Goal: Find specific page/section: Find specific page/section

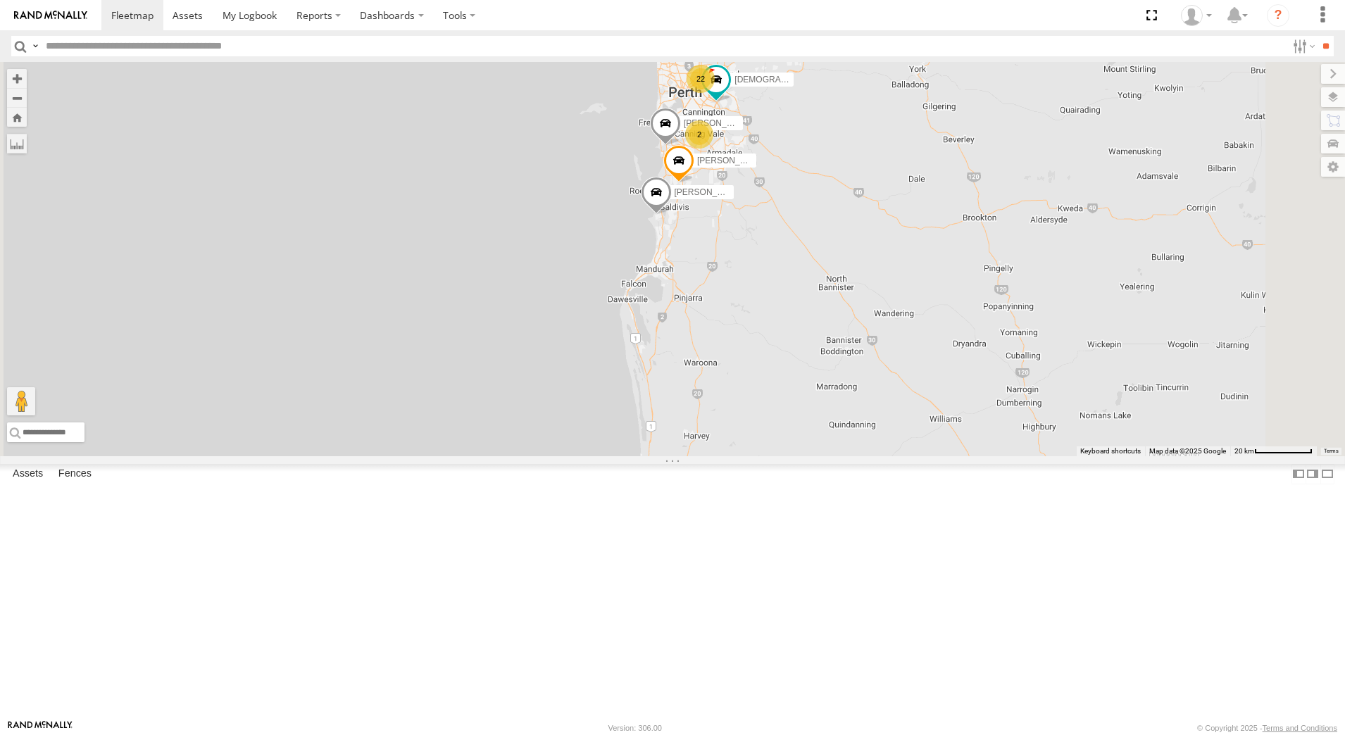
click at [93, 49] on input "text" at bounding box center [663, 46] width 1246 height 20
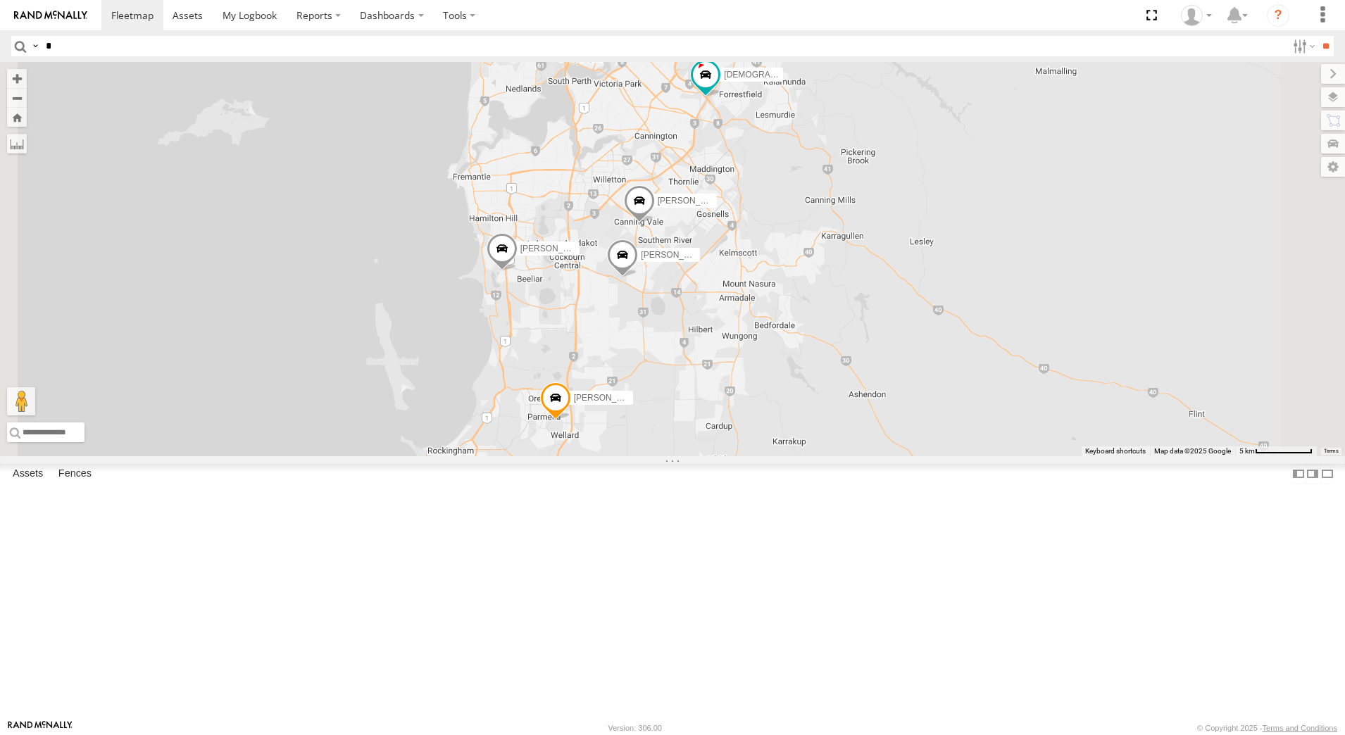
drag, startPoint x: 896, startPoint y: 230, endPoint x: 788, endPoint y: 451, distance: 245.6
click at [788, 451] on div "Ben Malpuss - 1HSK205 - 0481 998 670 Tyson Turner - 1IAM429 - 0456 928 992 Chri…" at bounding box center [672, 259] width 1345 height 394
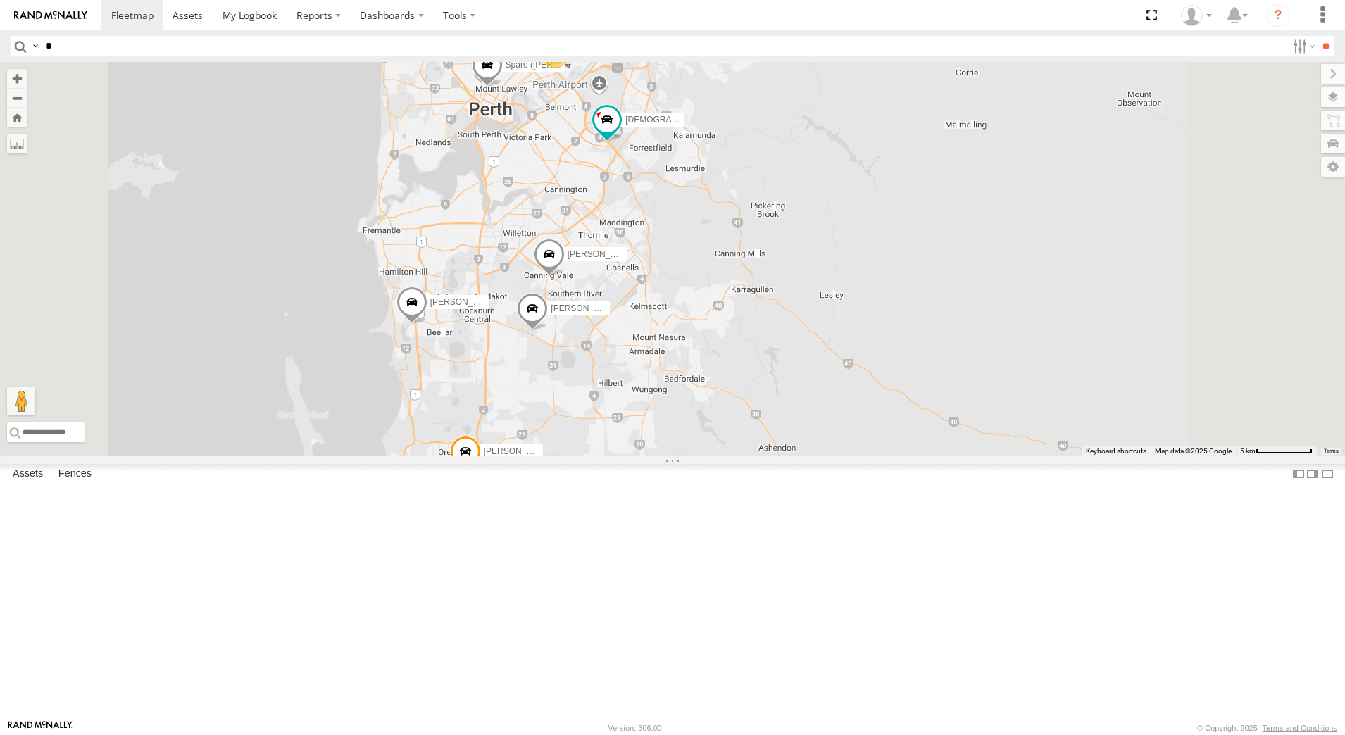
drag, startPoint x: 895, startPoint y: 318, endPoint x: 859, endPoint y: 419, distance: 107.6
click at [859, 419] on div "Ben Malpuss - 1HSK205 - 0481 998 670 Tyson Turner - 1IAM429 - 0456 928 992 Chri…" at bounding box center [672, 259] width 1345 height 394
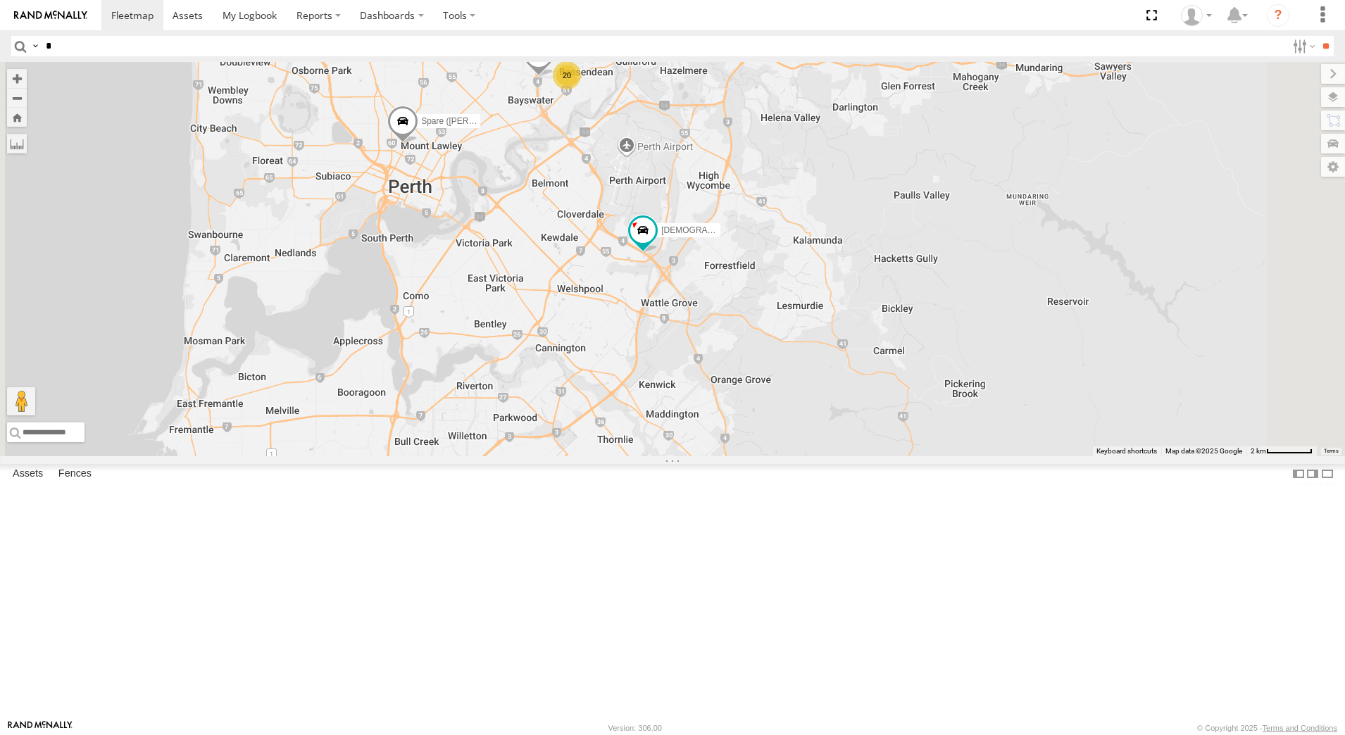
drag, startPoint x: 779, startPoint y: 270, endPoint x: 715, endPoint y: 411, distance: 154.4
click at [715, 411] on div "Ben Malpuss - 1HSK205 - 0481 998 670 Tyson Turner - 1IAM429 - 0456 928 992 Chri…" at bounding box center [672, 259] width 1345 height 394
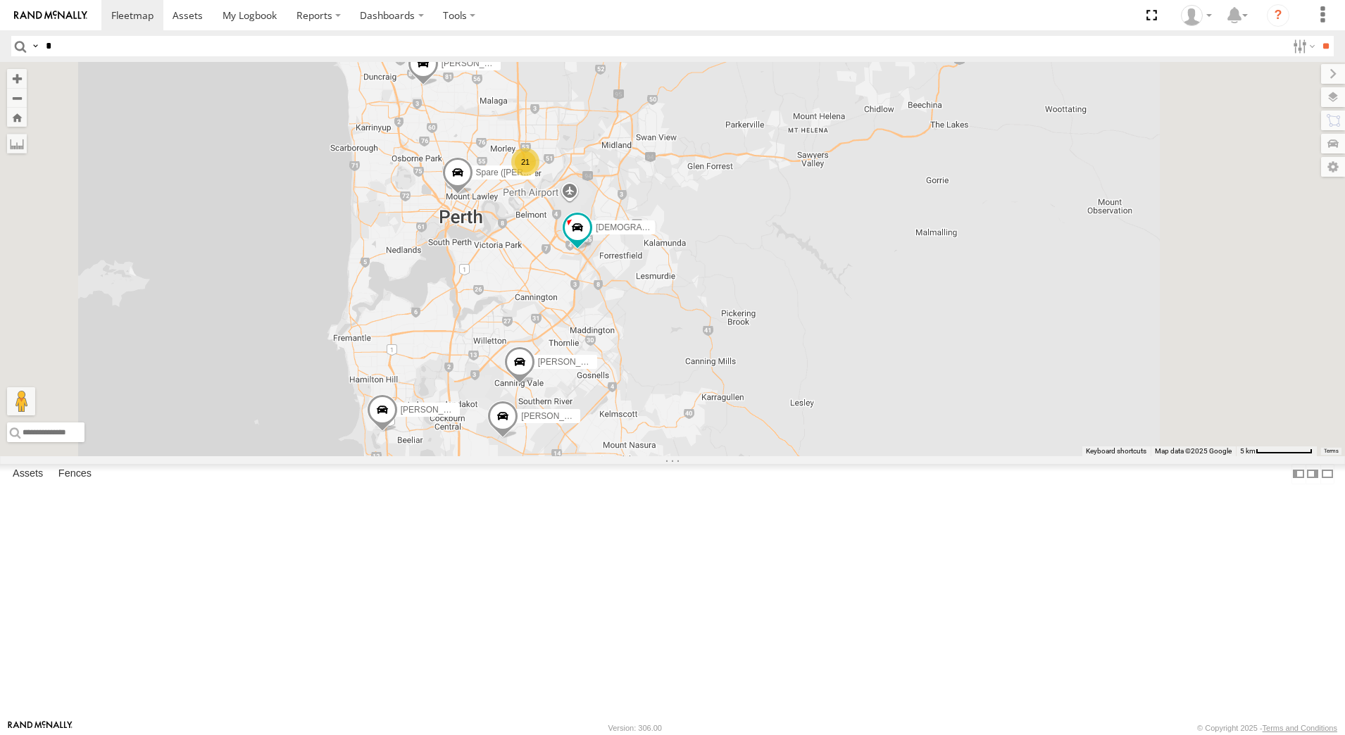
drag, startPoint x: 717, startPoint y: 315, endPoint x: 689, endPoint y: 407, distance: 96.0
click at [689, 406] on div "Ben Malpuss - 1HSK205 - 0481 998 670 Tyson Turner - 1IAM429 - 0456 928 992 Chri…" at bounding box center [672, 259] width 1345 height 394
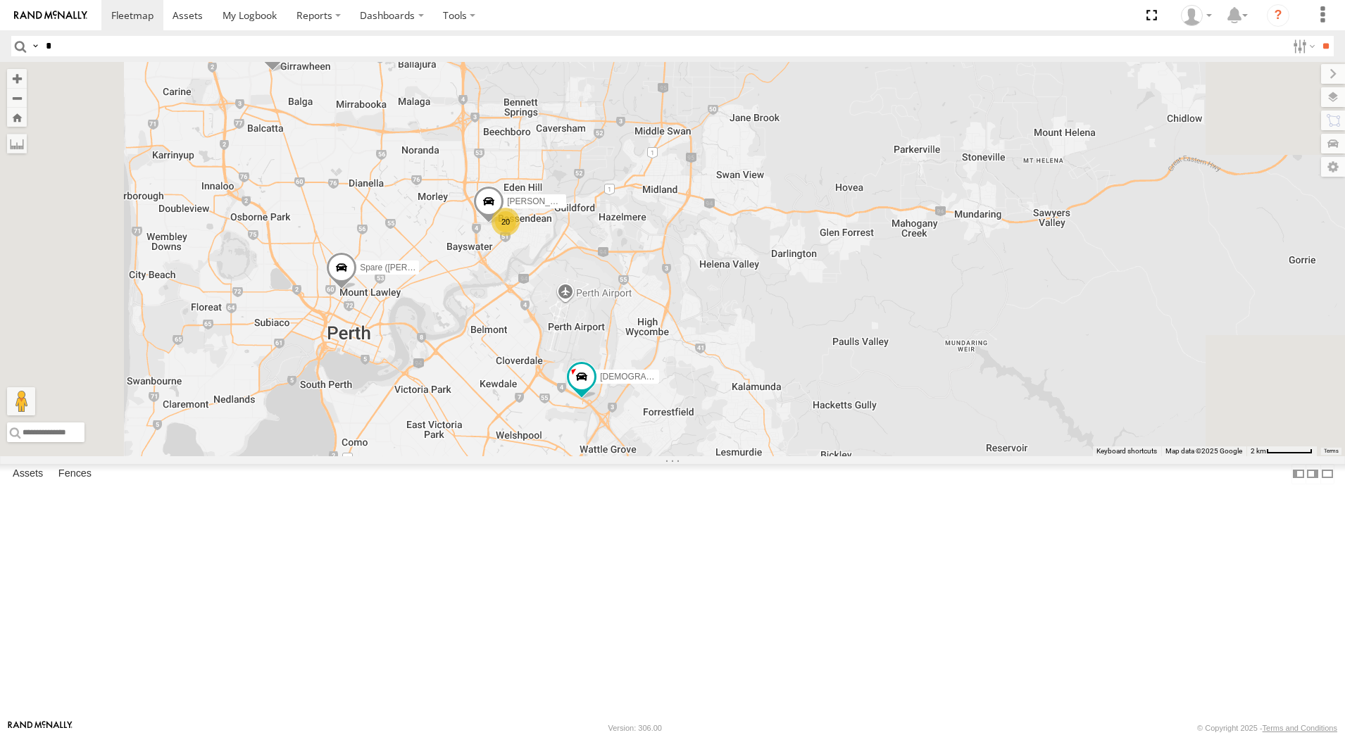
drag, startPoint x: 591, startPoint y: 363, endPoint x: 582, endPoint y: 568, distance: 204.4
click at [582, 456] on div "Ben Malpuss - 1HSK205 - 0481 998 670 Tyson Turner - 1IAM429 - 0456 928 992 Chri…" at bounding box center [672, 259] width 1345 height 394
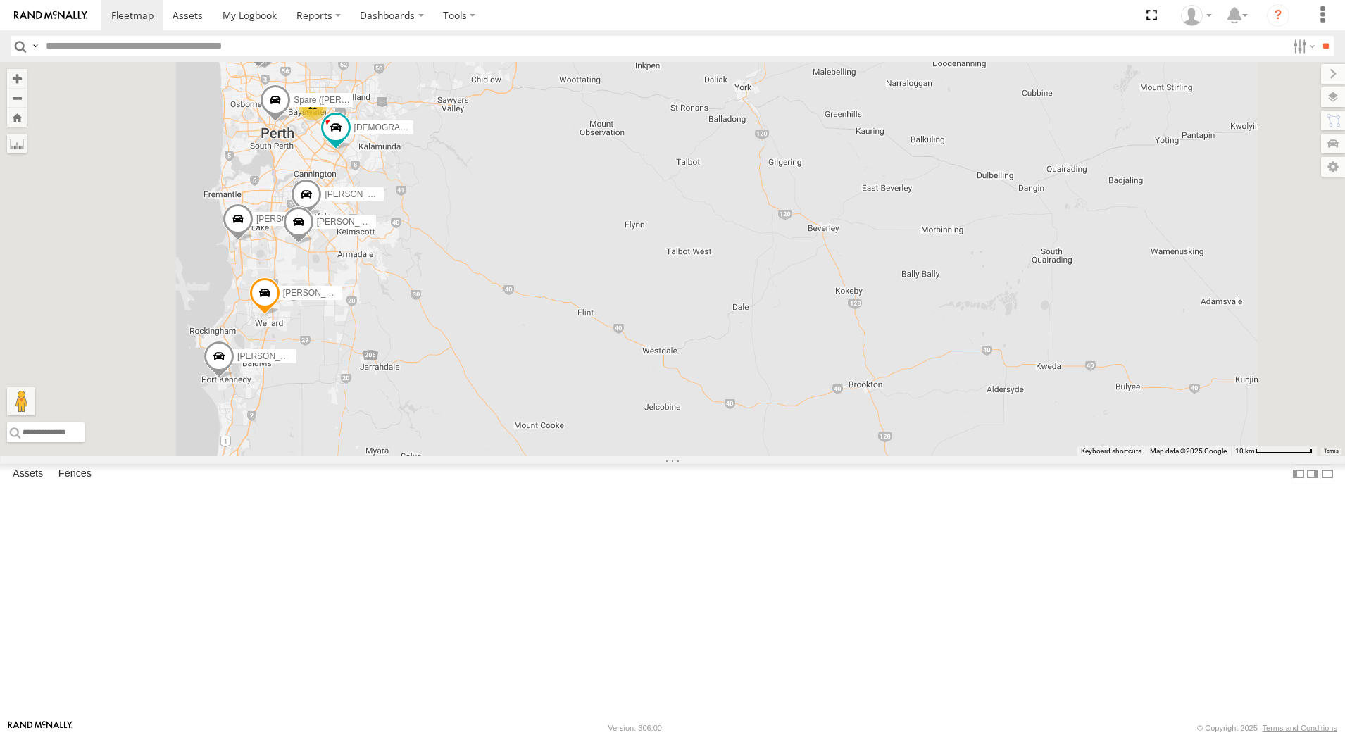
drag, startPoint x: 709, startPoint y: 325, endPoint x: 813, endPoint y: 356, distance: 108.2
click at [813, 356] on div "[PERSON_NAME] - 1HSK205 - 0481 998 670 [PERSON_NAME] - 1IAM429 - 0456 928 992 […" at bounding box center [672, 259] width 1345 height 394
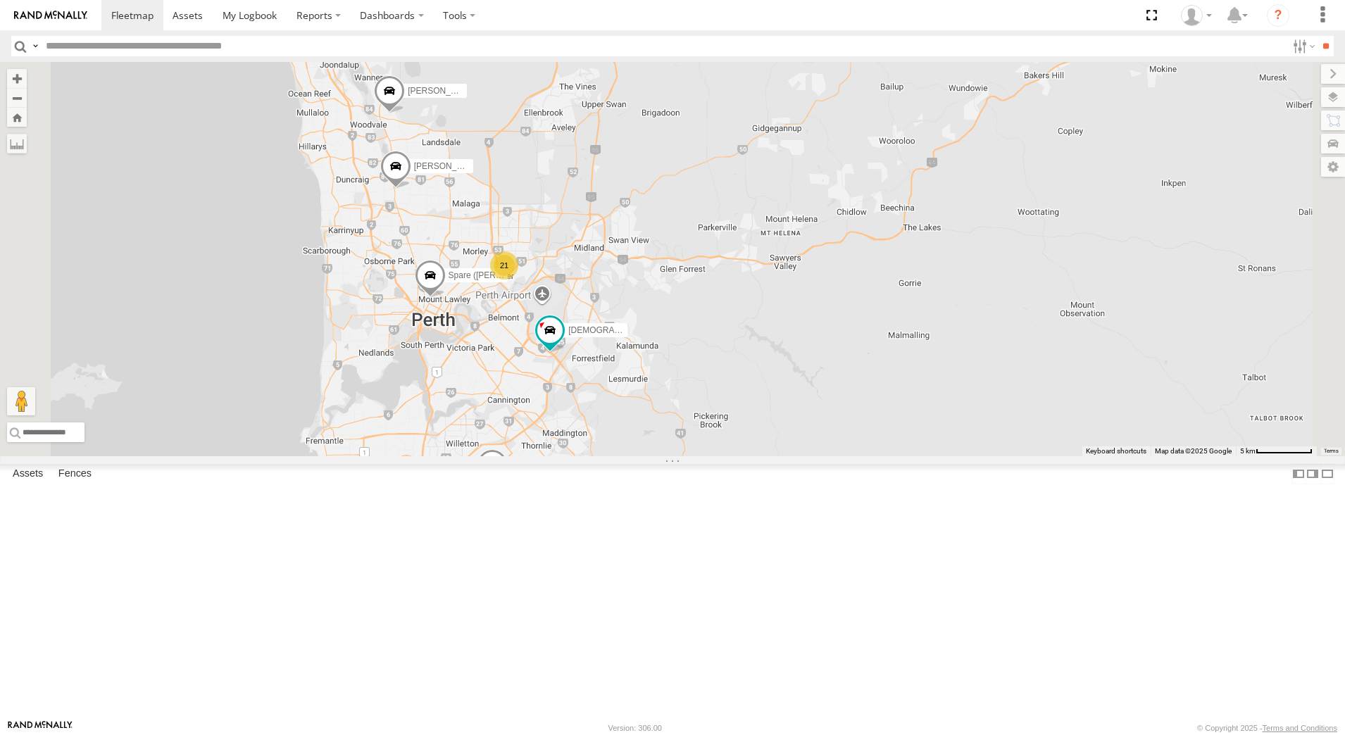
drag, startPoint x: 675, startPoint y: 186, endPoint x: 636, endPoint y: 446, distance: 262.7
click at [636, 446] on div "[PERSON_NAME] - 1HSK205 - 0481 998 670 [PERSON_NAME] - 1IAM429 - 0456 928 992 […" at bounding box center [672, 259] width 1345 height 394
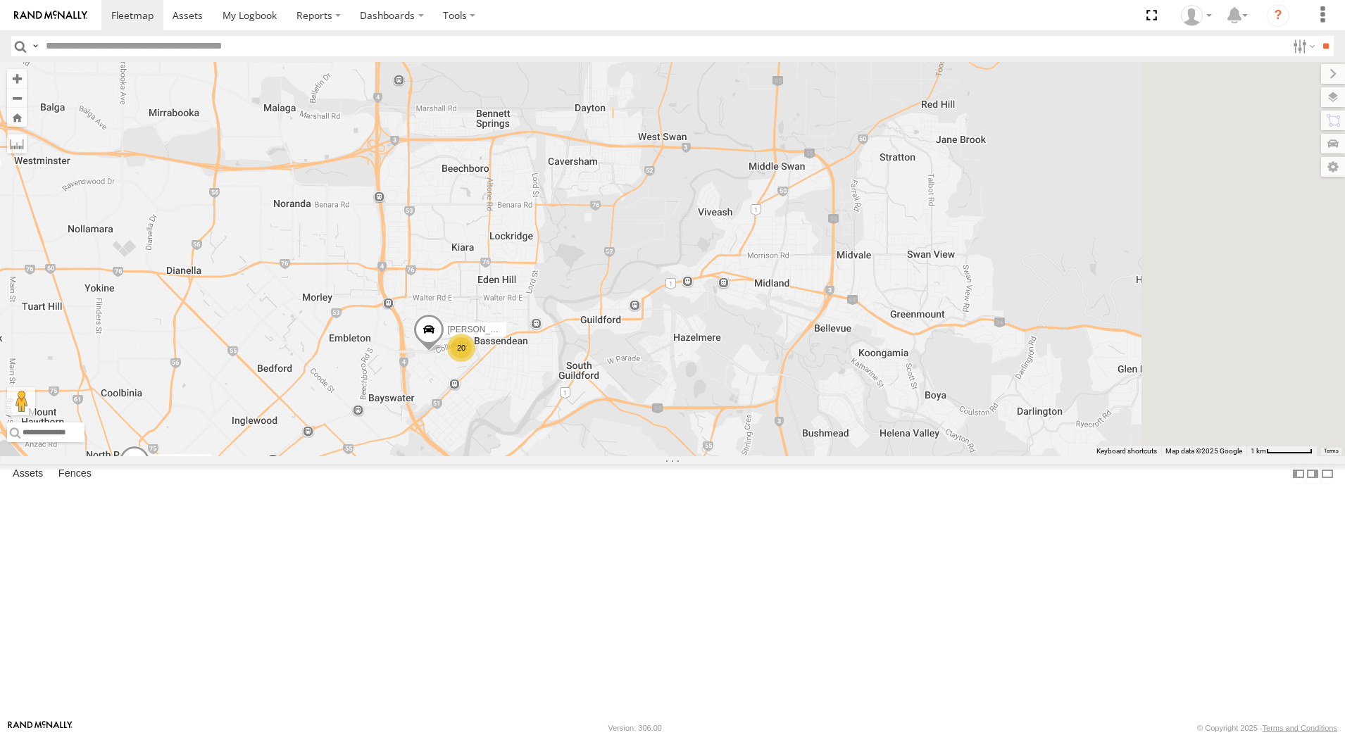
drag, startPoint x: 892, startPoint y: 414, endPoint x: 627, endPoint y: 667, distance: 366.0
click at [627, 456] on div "[PERSON_NAME] - 1HSK205 - 0481 998 670 [PERSON_NAME] - 1IAM429 - 0456 928 992 […" at bounding box center [672, 259] width 1345 height 394
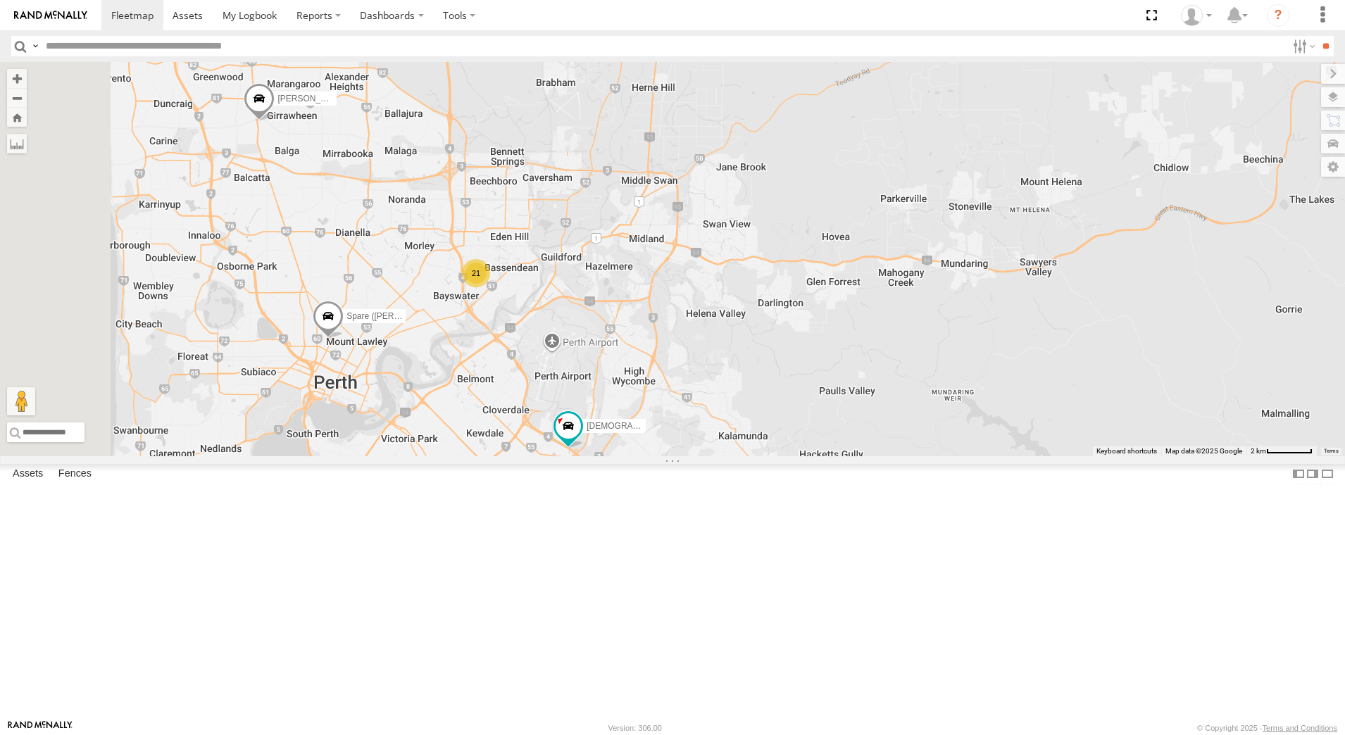
drag, startPoint x: 614, startPoint y: 568, endPoint x: 687, endPoint y: 468, distance: 123.9
click at [687, 456] on div "[PERSON_NAME] - 1HSK205 - 0481 998 670 [PERSON_NAME] - 1IAM429 - 0456 928 992 […" at bounding box center [672, 259] width 1345 height 394
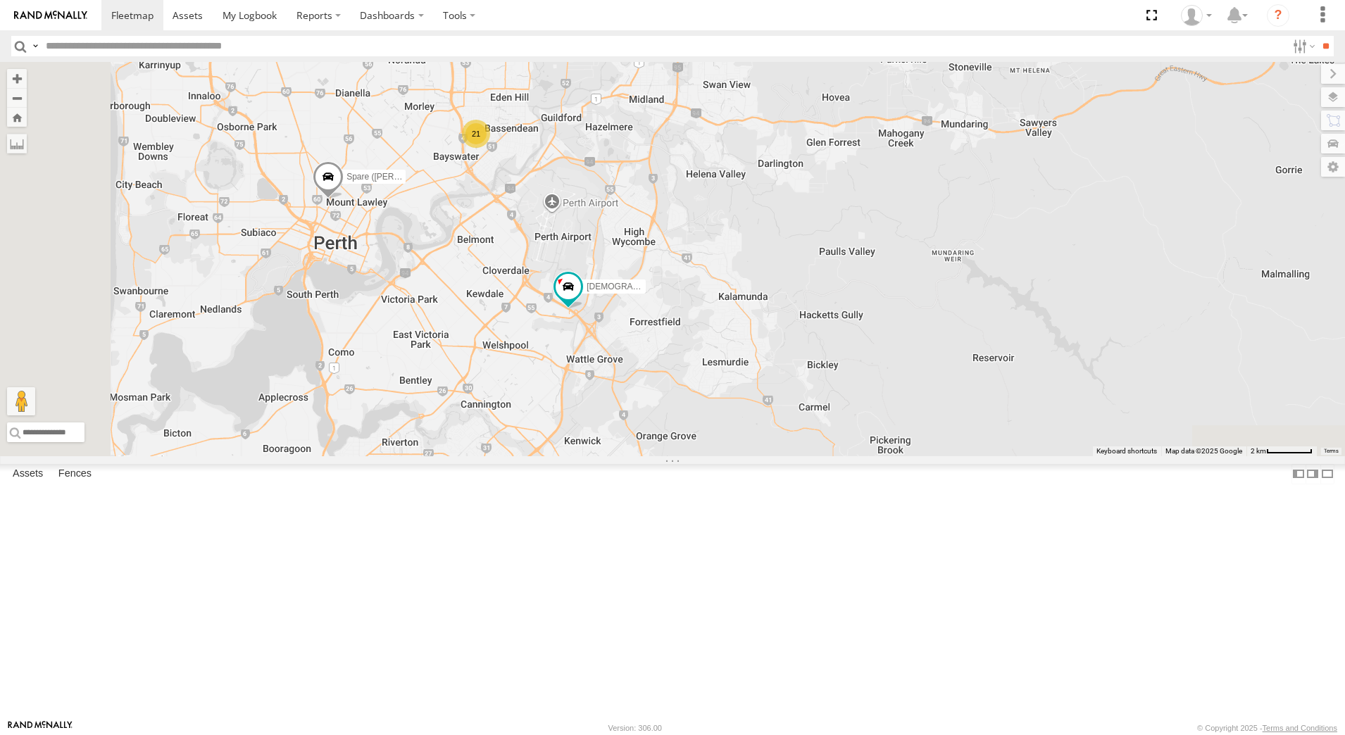
drag, startPoint x: 604, startPoint y: 502, endPoint x: 604, endPoint y: 361, distance: 140.8
click at [604, 361] on div "[PERSON_NAME] - 1HSK205 - 0481 998 670 [PERSON_NAME] - 1IAM429 - 0456 928 992 […" at bounding box center [672, 259] width 1345 height 394
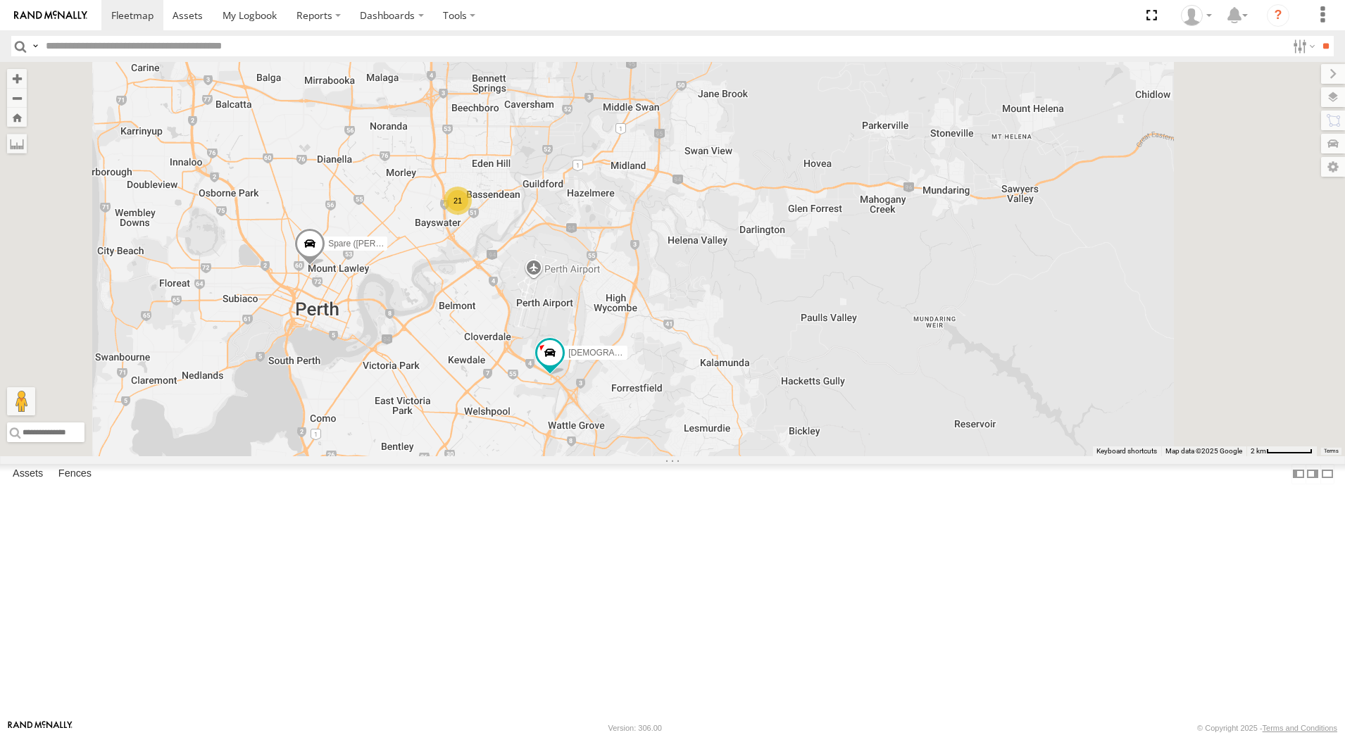
drag, startPoint x: 622, startPoint y: 364, endPoint x: 591, endPoint y: 471, distance: 111.2
click at [591, 456] on div "[PERSON_NAME] - 1HSK205 - 0481 998 670 [PERSON_NAME] - 1IAM429 - 0456 928 992 […" at bounding box center [672, 259] width 1345 height 394
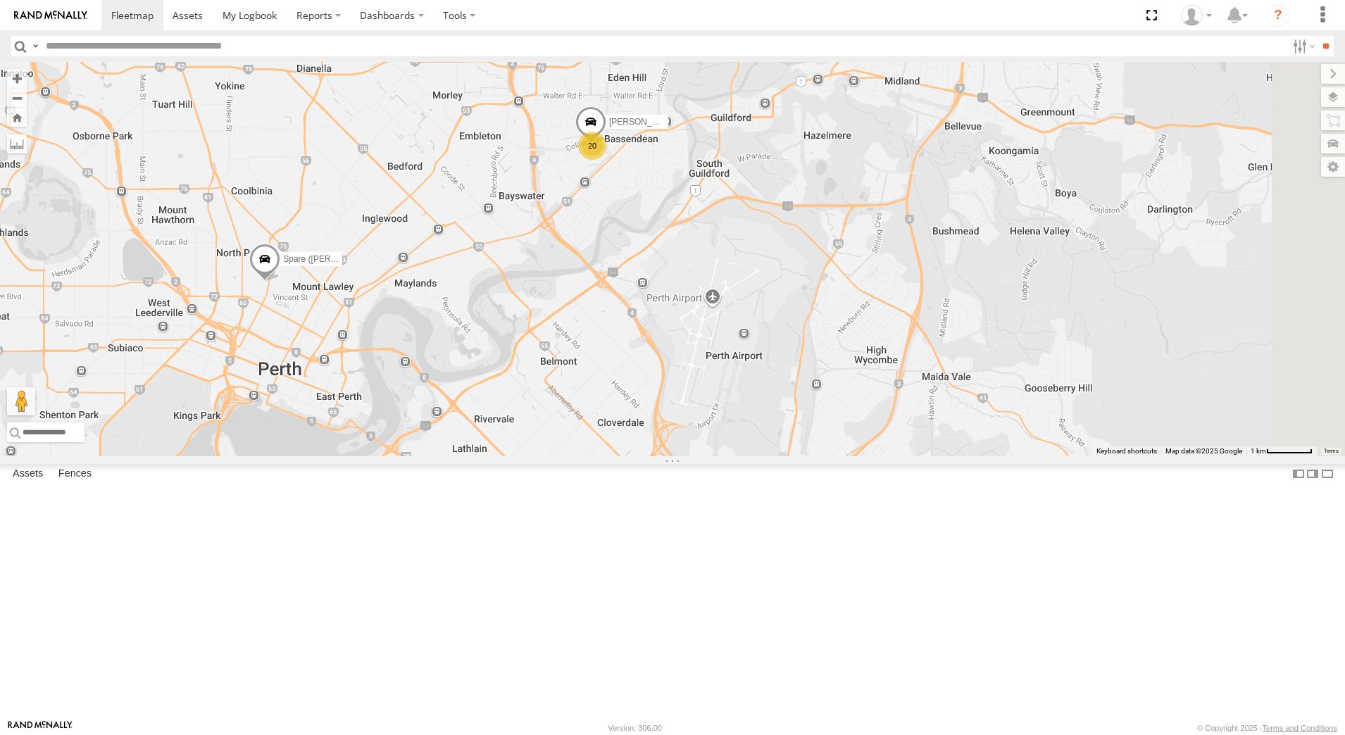
drag, startPoint x: 691, startPoint y: 473, endPoint x: 583, endPoint y: 425, distance: 118.5
click at [726, 456] on div "[PERSON_NAME] - 1HSK205 - 0481 998 670 [PERSON_NAME] - 1IAM429 - 0456 928 992 […" at bounding box center [672, 259] width 1345 height 394
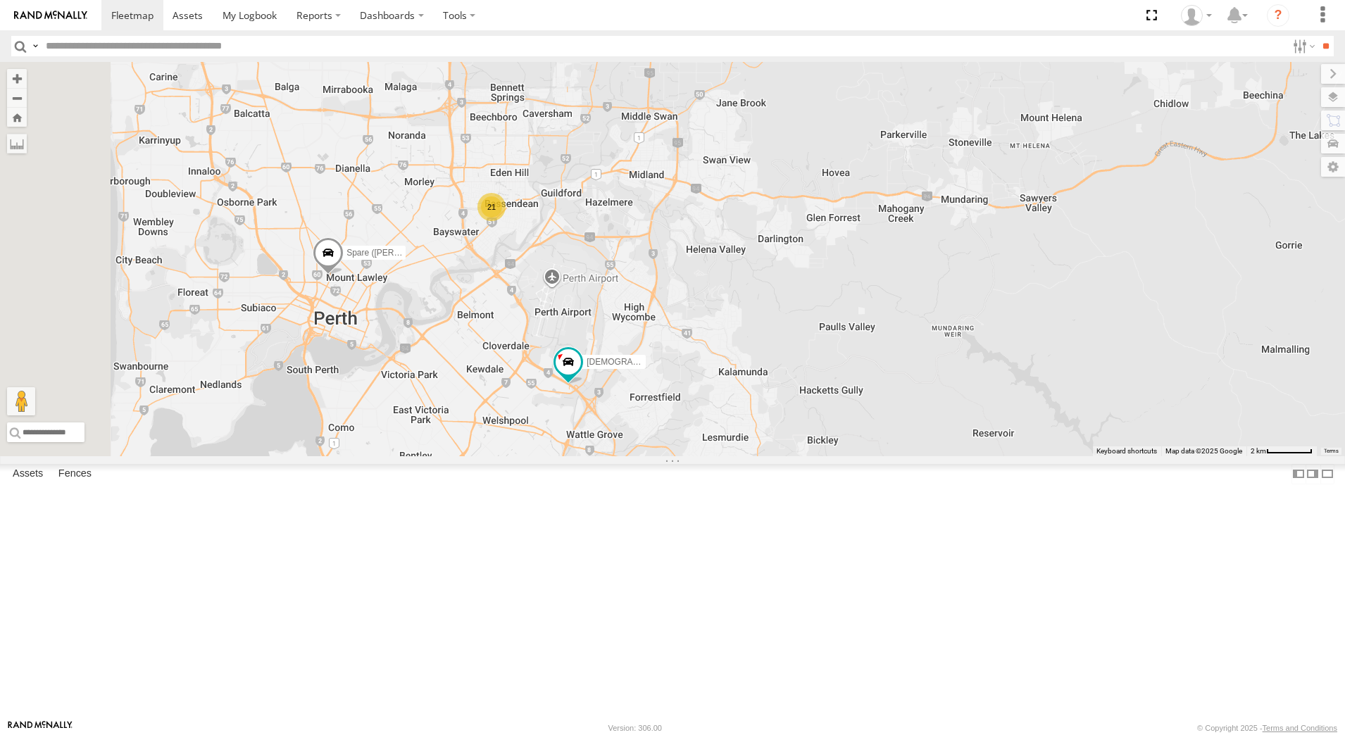
drag, startPoint x: 561, startPoint y: 408, endPoint x: 596, endPoint y: 413, distance: 34.9
click at [596, 413] on div "[PERSON_NAME] - 1HSK205 - 0481 998 670 [PERSON_NAME] - 1IAM429 - 0456 928 992 […" at bounding box center [672, 259] width 1345 height 394
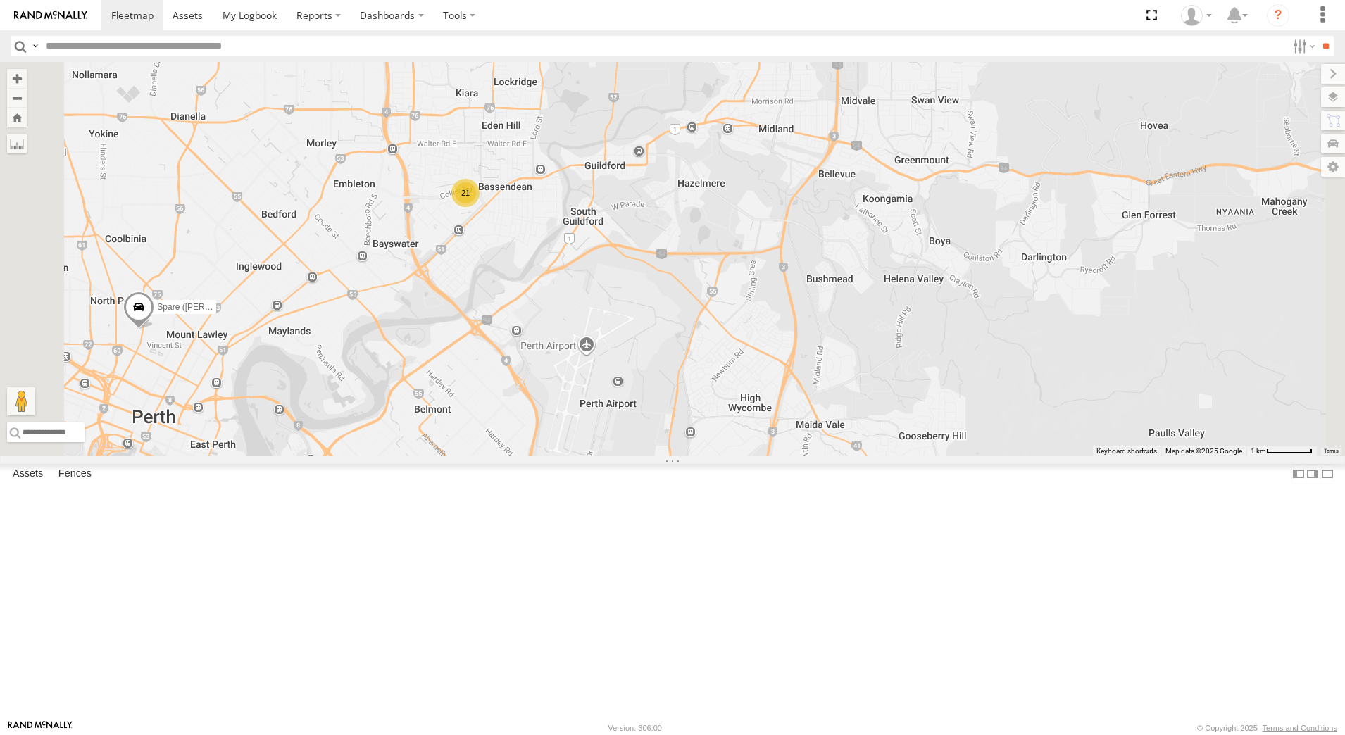
drag, startPoint x: 638, startPoint y: 325, endPoint x: 599, endPoint y: 433, distance: 115.1
click at [599, 433] on div "[PERSON_NAME] - 1HSK205 - 0481 998 670 [PERSON_NAME] - 1IAM429 - 0456 928 992 […" at bounding box center [672, 259] width 1345 height 394
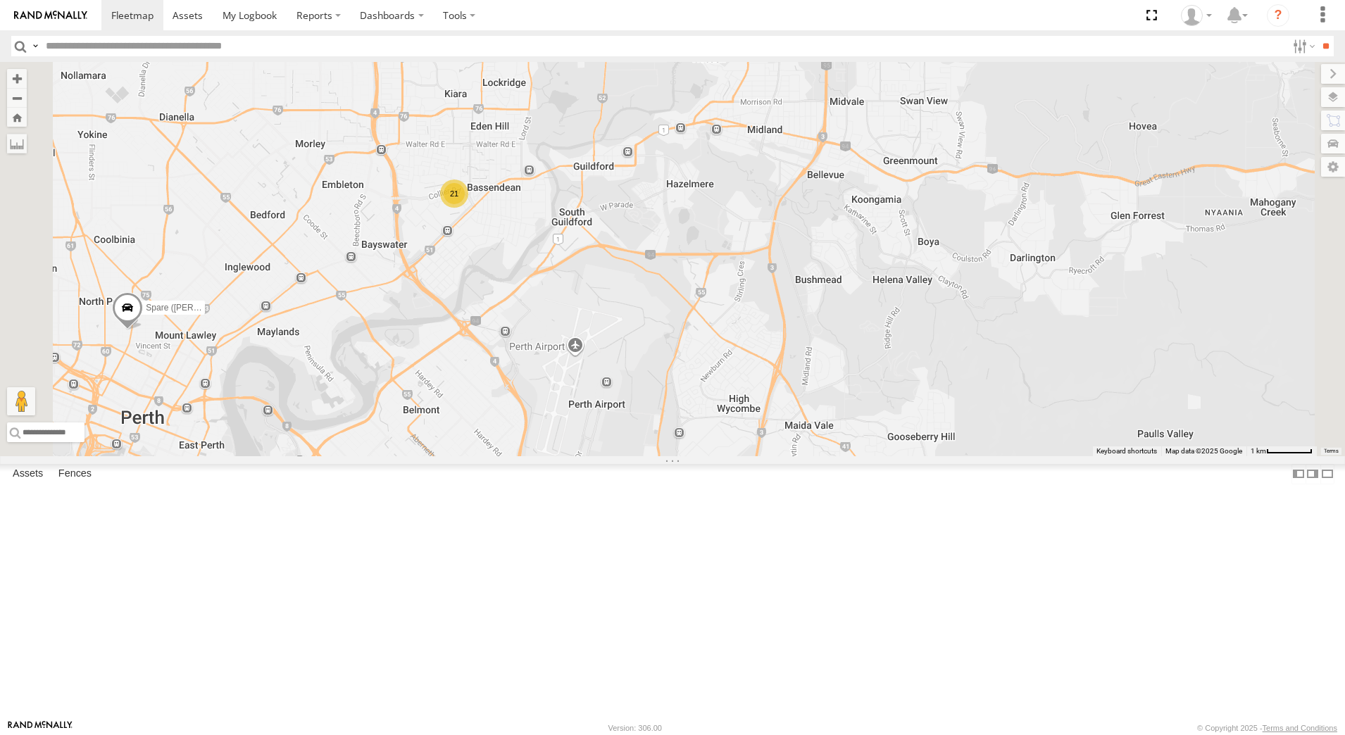
drag, startPoint x: 652, startPoint y: 411, endPoint x: 612, endPoint y: 358, distance: 66.9
click at [619, 362] on div "[PERSON_NAME] - 1HSK205 - 0481 998 670 [PERSON_NAME] - 1IAM429 - 0456 928 992 […" at bounding box center [672, 259] width 1345 height 394
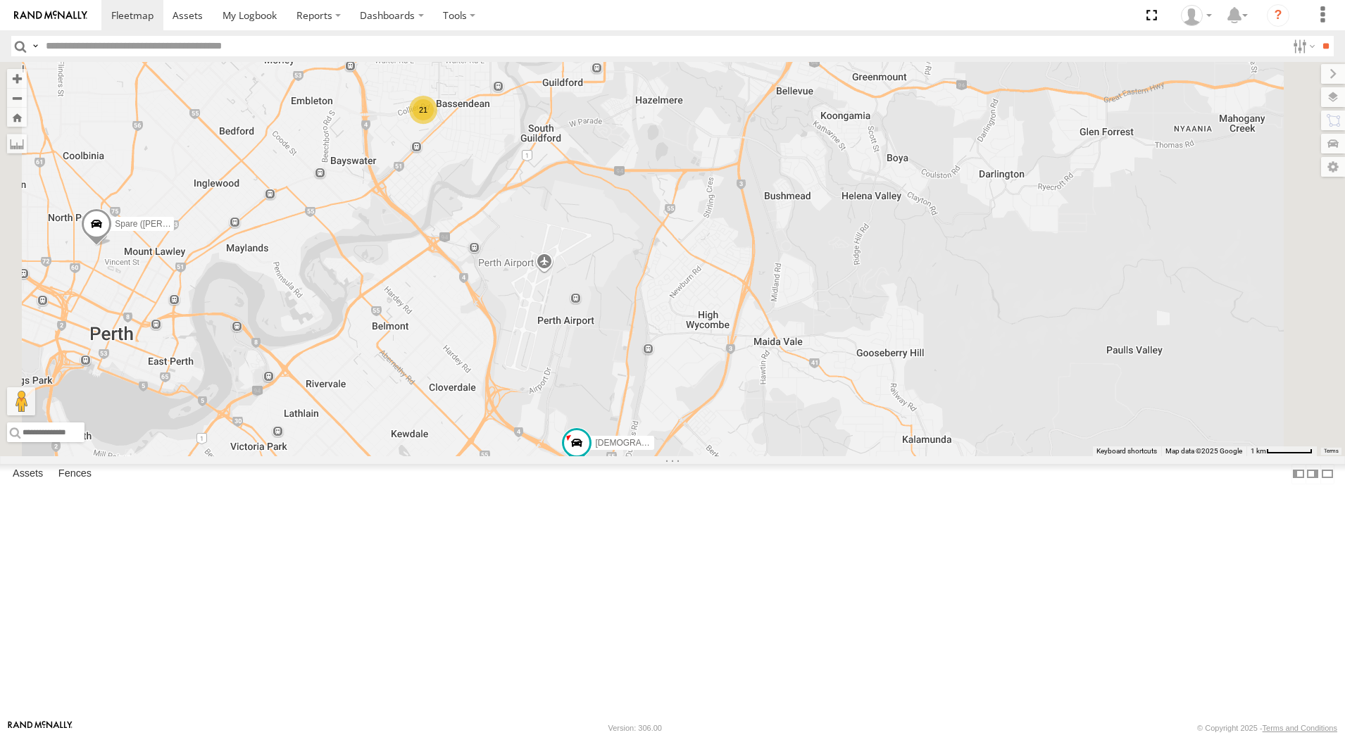
drag, startPoint x: 576, startPoint y: 356, endPoint x: 555, endPoint y: 337, distance: 28.4
click at [555, 337] on div "[PERSON_NAME] - 1HSK205 - 0481 998 670 [PERSON_NAME] - 1IAM429 - 0456 928 992 […" at bounding box center [672, 259] width 1345 height 394
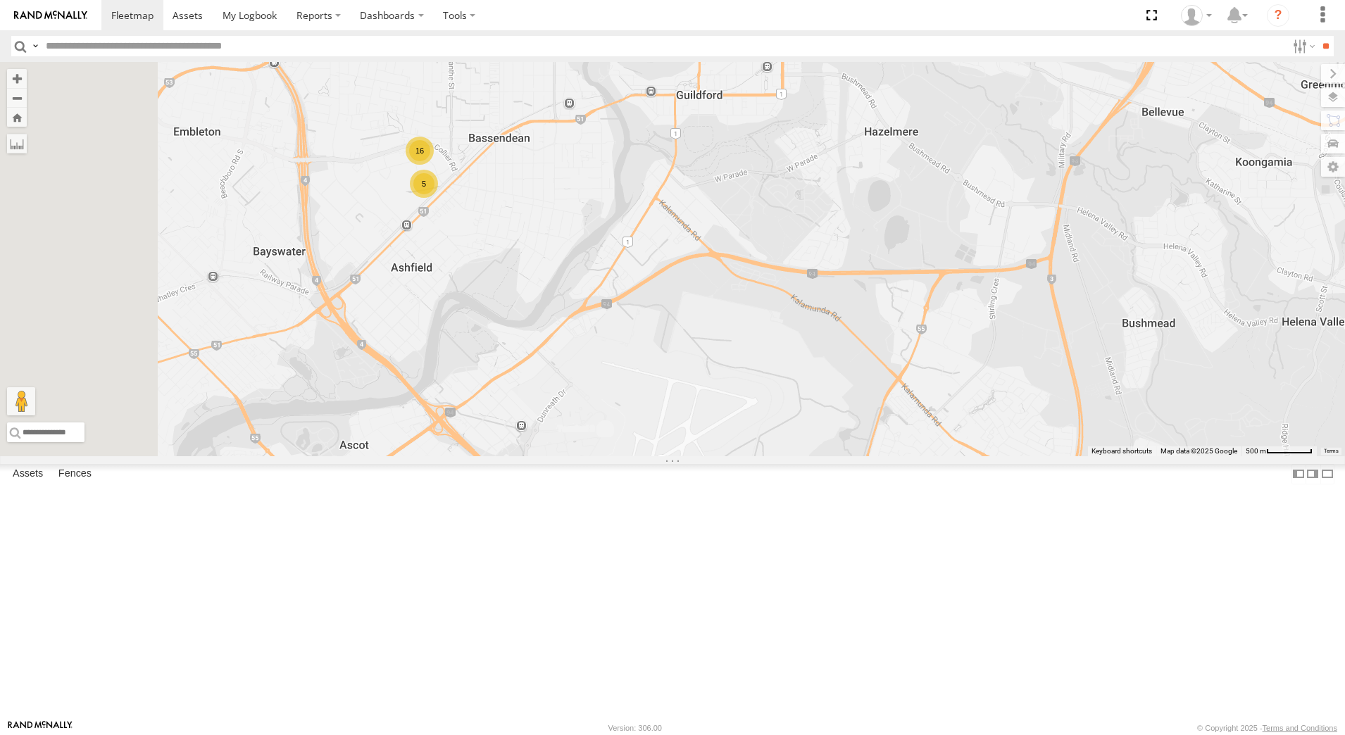
drag, startPoint x: 556, startPoint y: 282, endPoint x: 629, endPoint y: 459, distance: 192.0
click at [630, 456] on div "[PERSON_NAME] - 1HSK205 - 0481 998 670 [PERSON_NAME] - 1IAM429 - 0456 928 992 […" at bounding box center [672, 259] width 1345 height 394
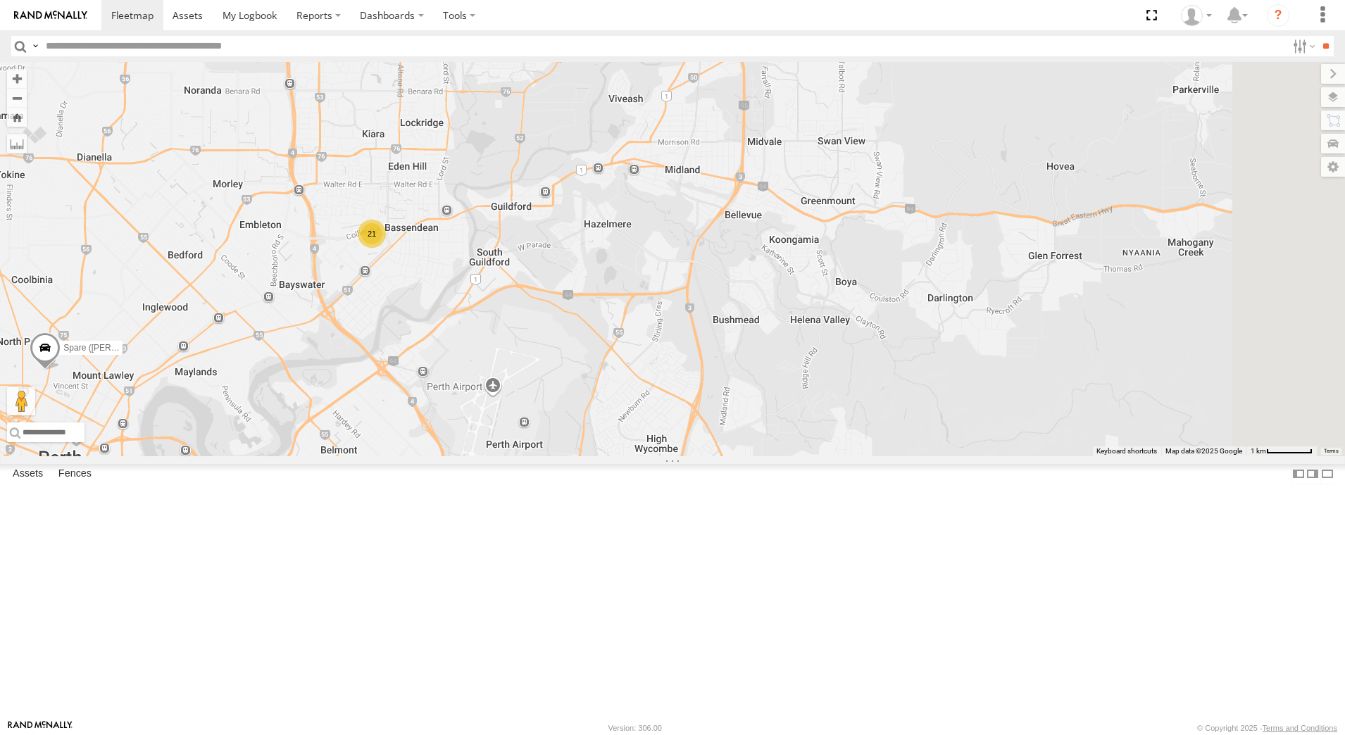
drag, startPoint x: 651, startPoint y: 406, endPoint x: 601, endPoint y: 407, distance: 50.0
click at [601, 407] on div "[PERSON_NAME] - 1HSK205 - 0481 998 670 [PERSON_NAME] - 1IAM429 - 0456 928 992 […" at bounding box center [672, 259] width 1345 height 394
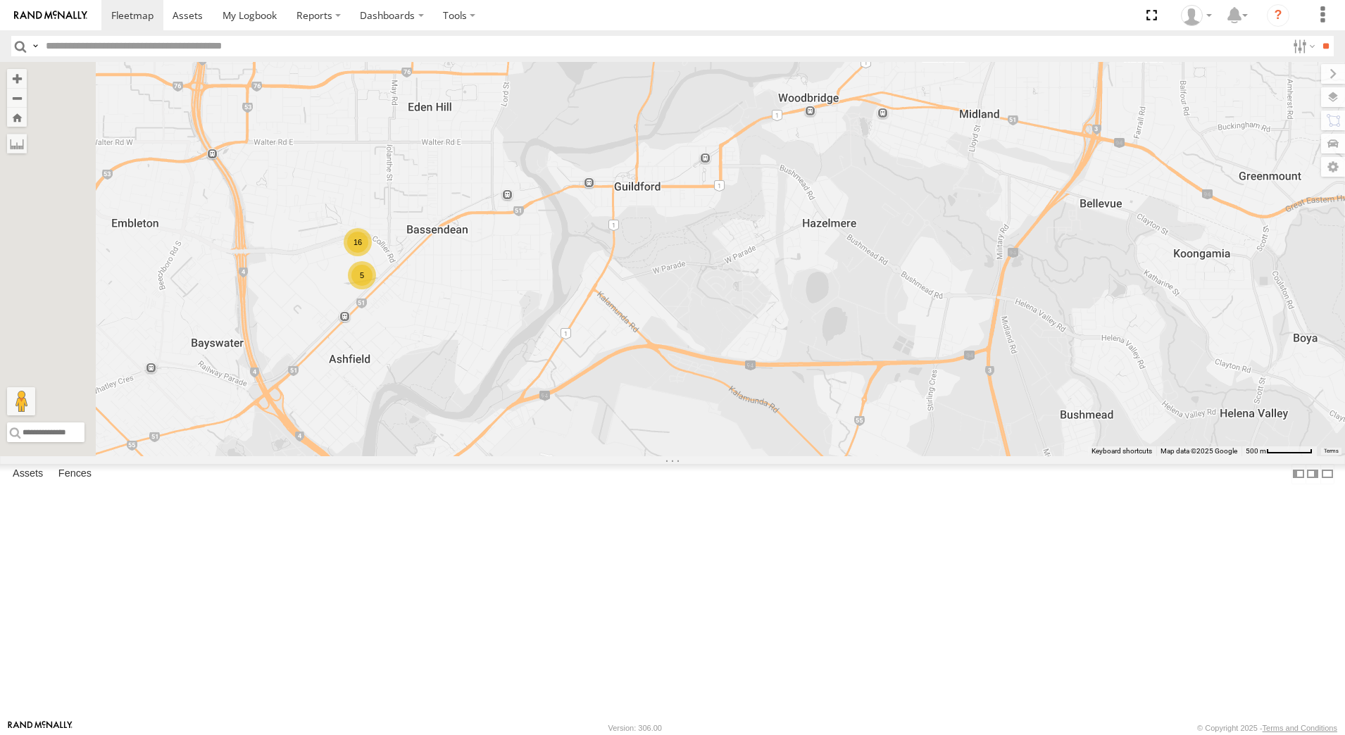
drag, startPoint x: 543, startPoint y: 364, endPoint x: 618, endPoint y: 415, distance: 91.2
click at [618, 415] on div "[PERSON_NAME] - 1HSK205 - 0481 998 670 [PERSON_NAME] - 1IAM429 - 0456 928 992 […" at bounding box center [672, 259] width 1345 height 394
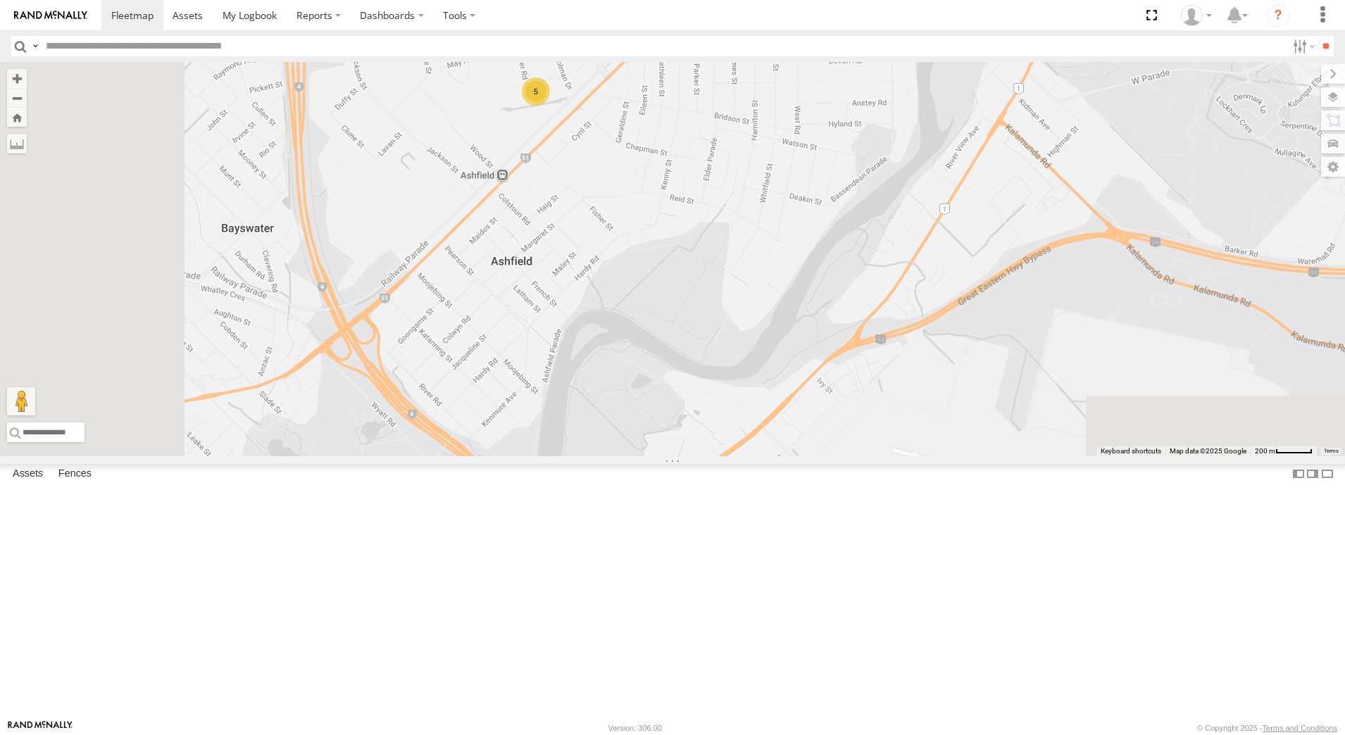
drag, startPoint x: 632, startPoint y: 502, endPoint x: 902, endPoint y: 165, distance: 431.3
click at [937, 168] on div "[PERSON_NAME] - 1HSK205 - 0481 998 670 [PERSON_NAME] - 1IAM429 - 0456 928 992 […" at bounding box center [672, 259] width 1345 height 394
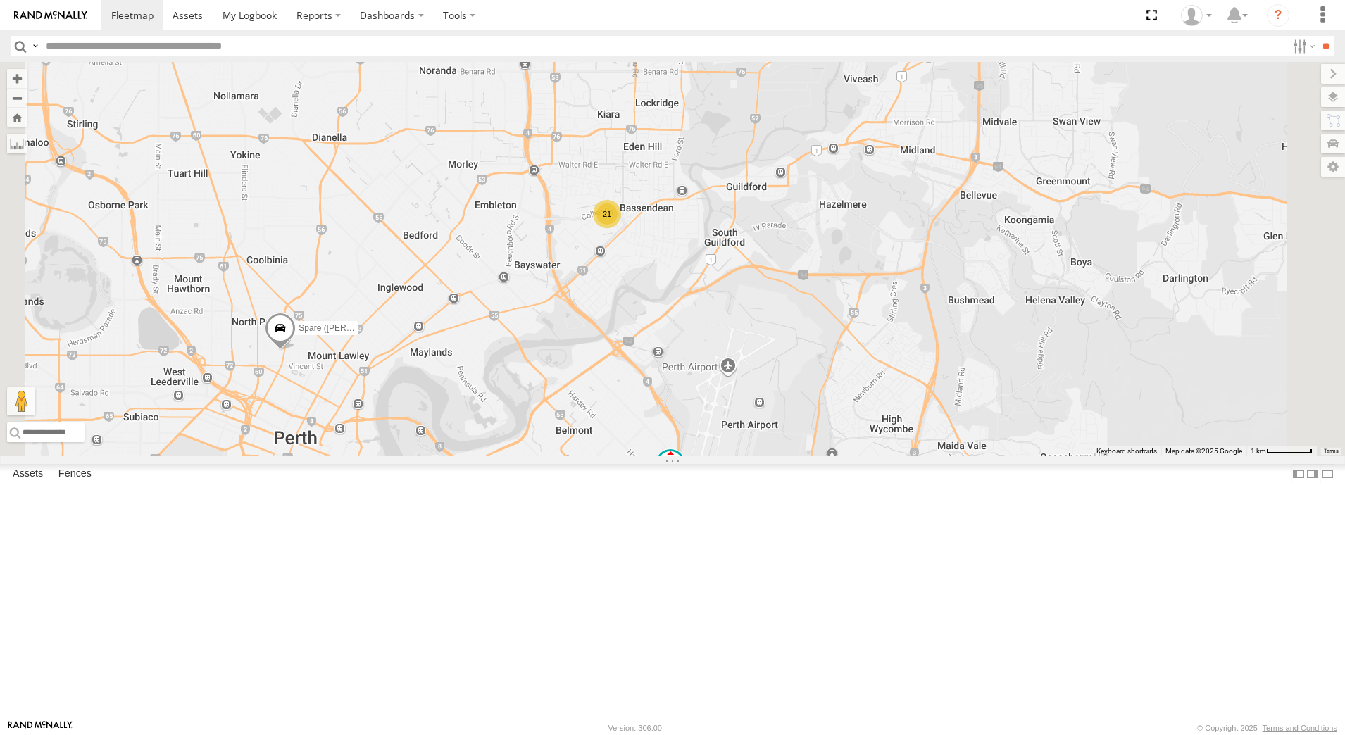
drag, startPoint x: 756, startPoint y: 258, endPoint x: 662, endPoint y: 577, distance: 333.1
click at [662, 456] on div "[PERSON_NAME] - 1HSK205 - 0481 998 670 [PERSON_NAME] - 1IAM429 - 0456 928 992 […" at bounding box center [672, 259] width 1345 height 394
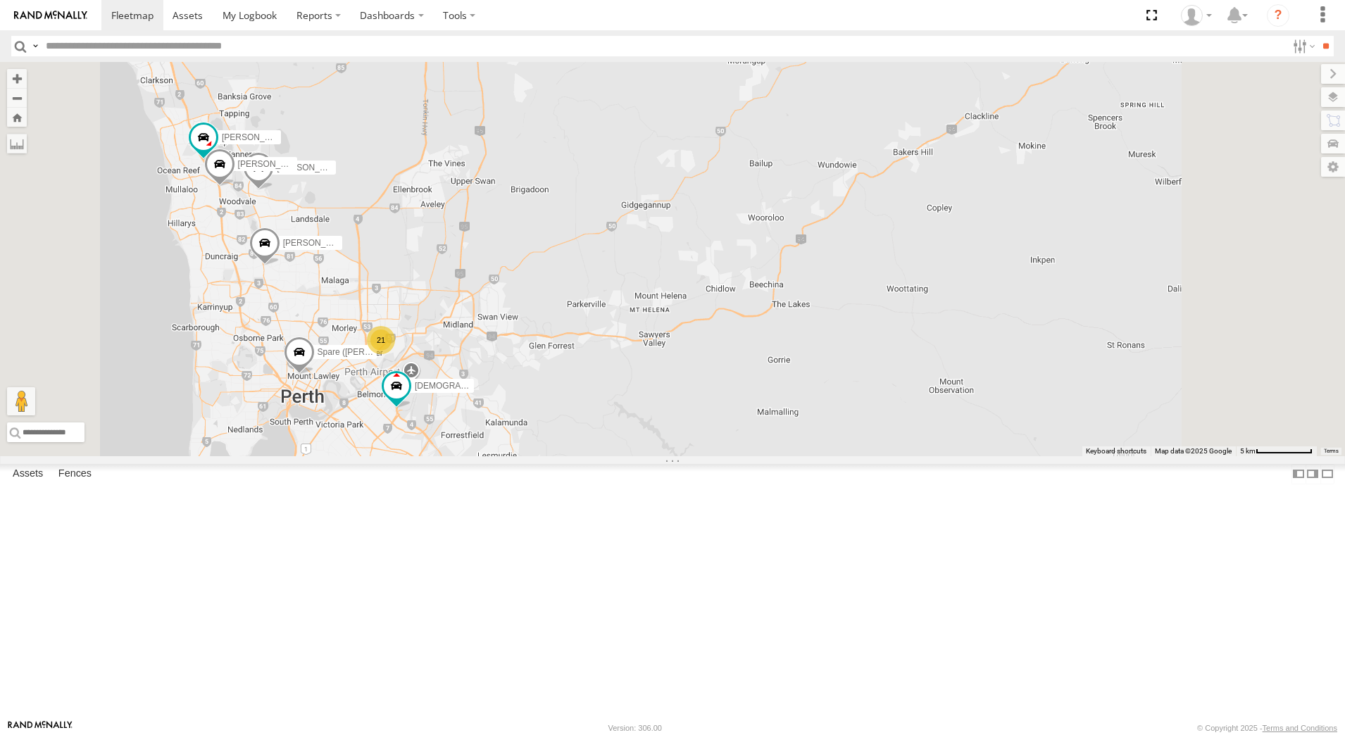
drag, startPoint x: 732, startPoint y: 499, endPoint x: 531, endPoint y: 500, distance: 200.7
click at [646, 456] on div "[PERSON_NAME] - 1HSK205 - 0481 998 670 [PERSON_NAME] - 1IAM429 - 0456 928 992 […" at bounding box center [672, 259] width 1345 height 394
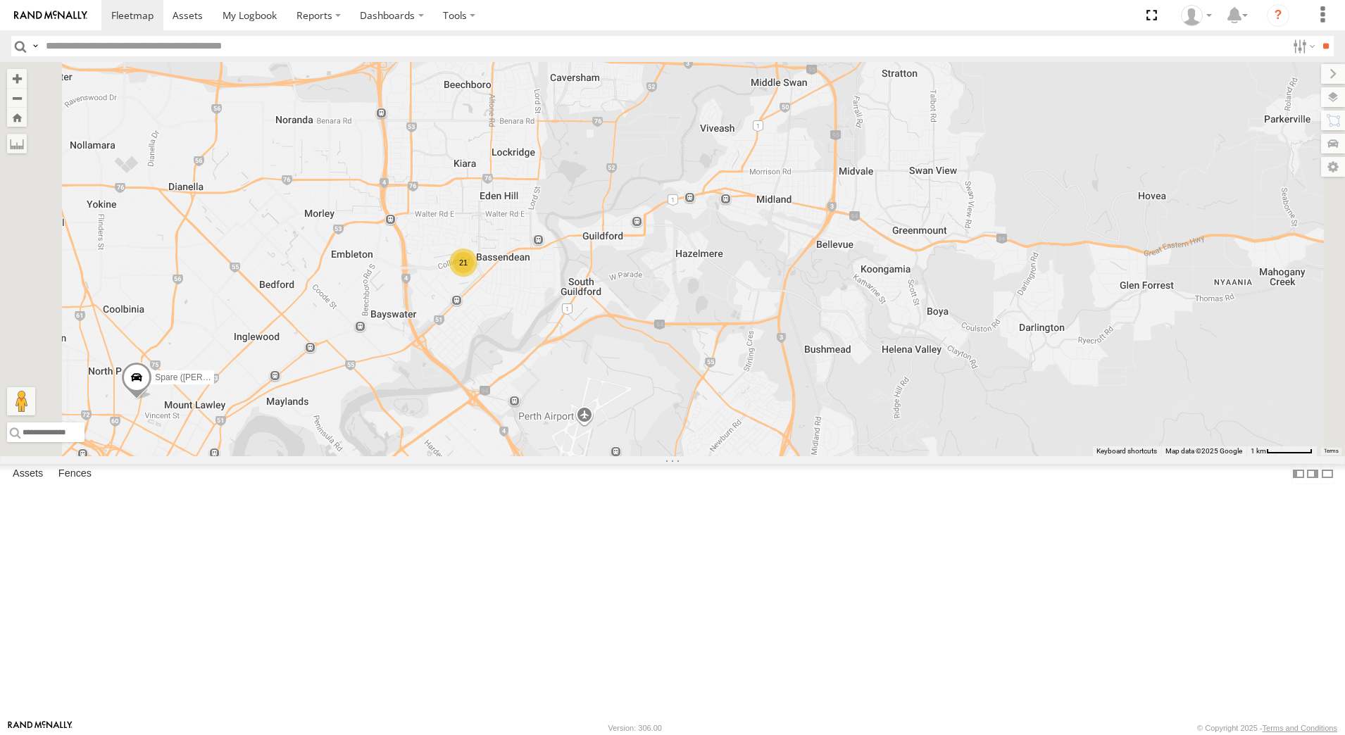
drag, startPoint x: 725, startPoint y: 513, endPoint x: 634, endPoint y: 459, distance: 106.0
click at [634, 456] on div "[PERSON_NAME] - 1HSK205 - 0481 998 670 [PERSON_NAME] - 1IAM429 - 0456 928 992 […" at bounding box center [672, 259] width 1345 height 394
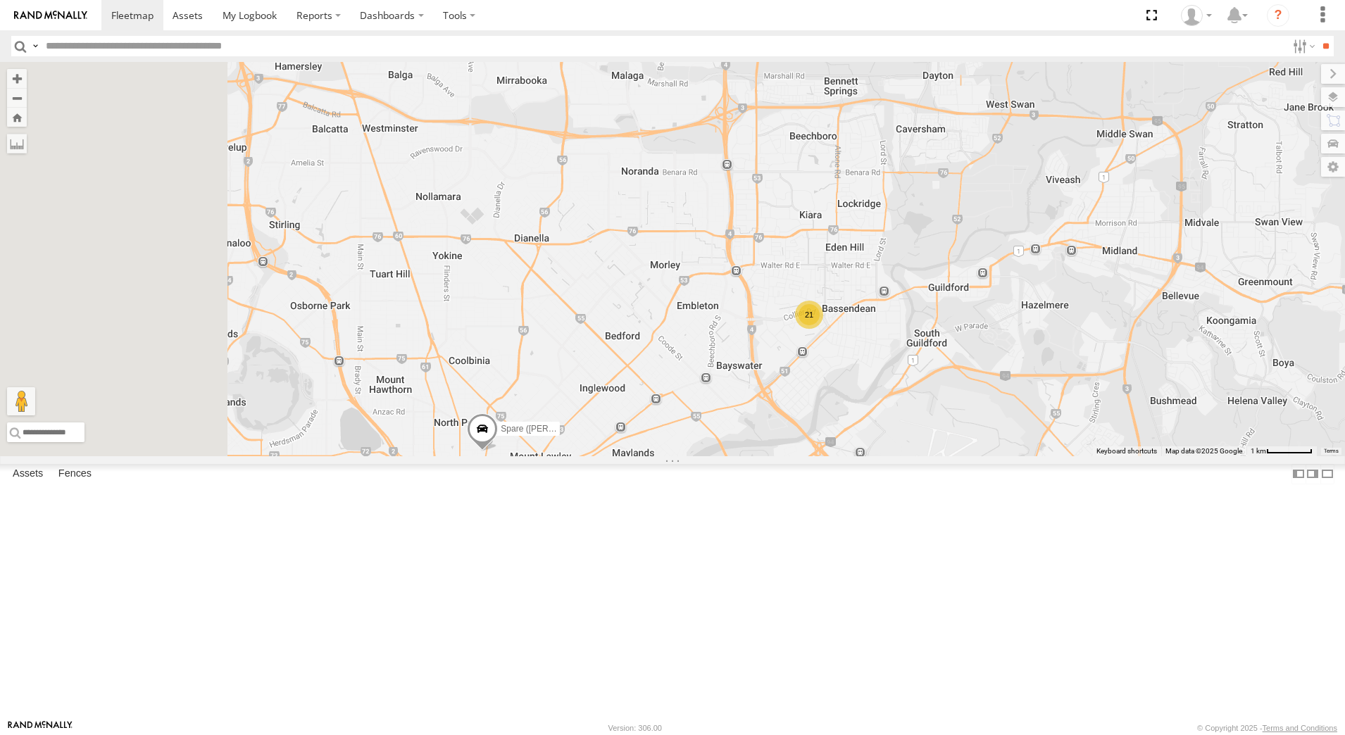
drag, startPoint x: 717, startPoint y: 351, endPoint x: 1046, endPoint y: 490, distance: 356.9
click at [1061, 456] on div "[PERSON_NAME] - 1HSK205 - 0481 998 670 [PERSON_NAME] - 1IAM429 - 0456 928 992 […" at bounding box center [672, 259] width 1345 height 394
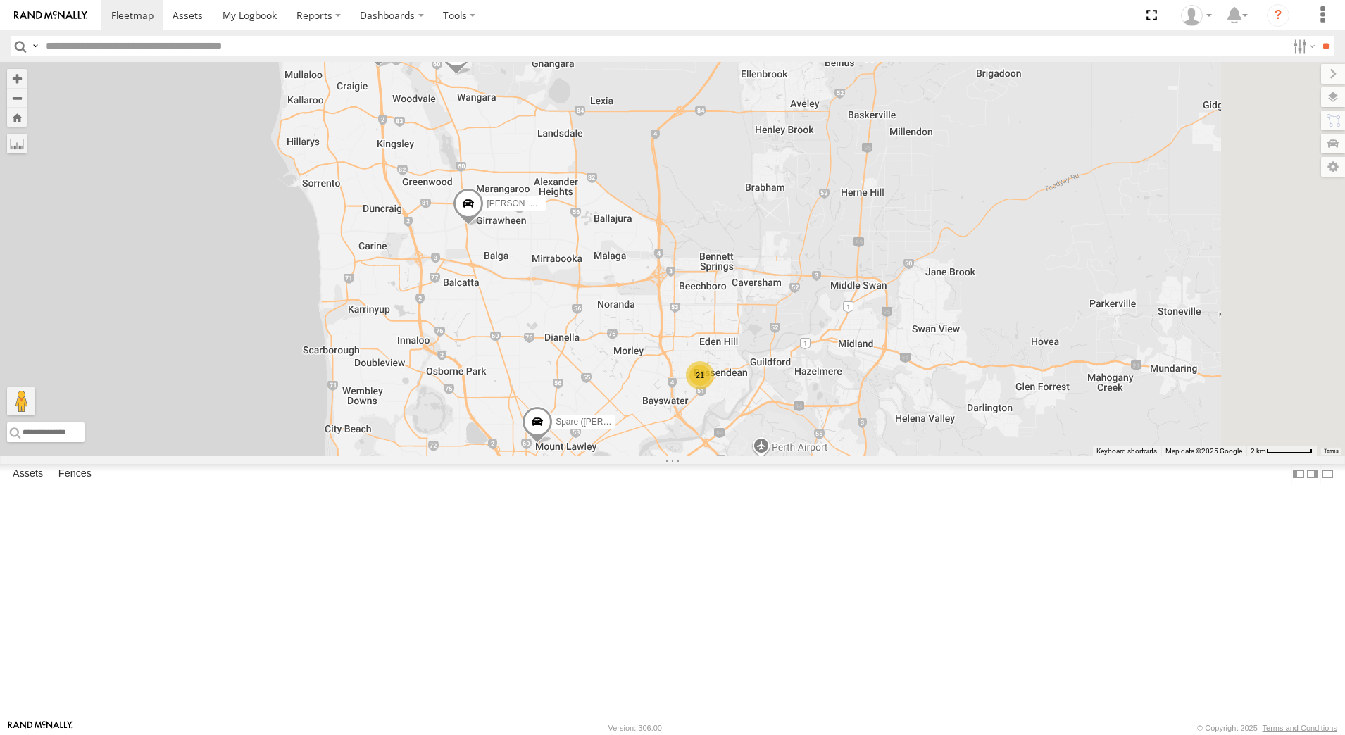
drag, startPoint x: 860, startPoint y: 387, endPoint x: 657, endPoint y: 464, distance: 217.1
click at [657, 456] on div "[PERSON_NAME] - 1HSK205 - 0481 998 670 [PERSON_NAME] - 1IAM429 - 0456 928 992 […" at bounding box center [672, 259] width 1345 height 394
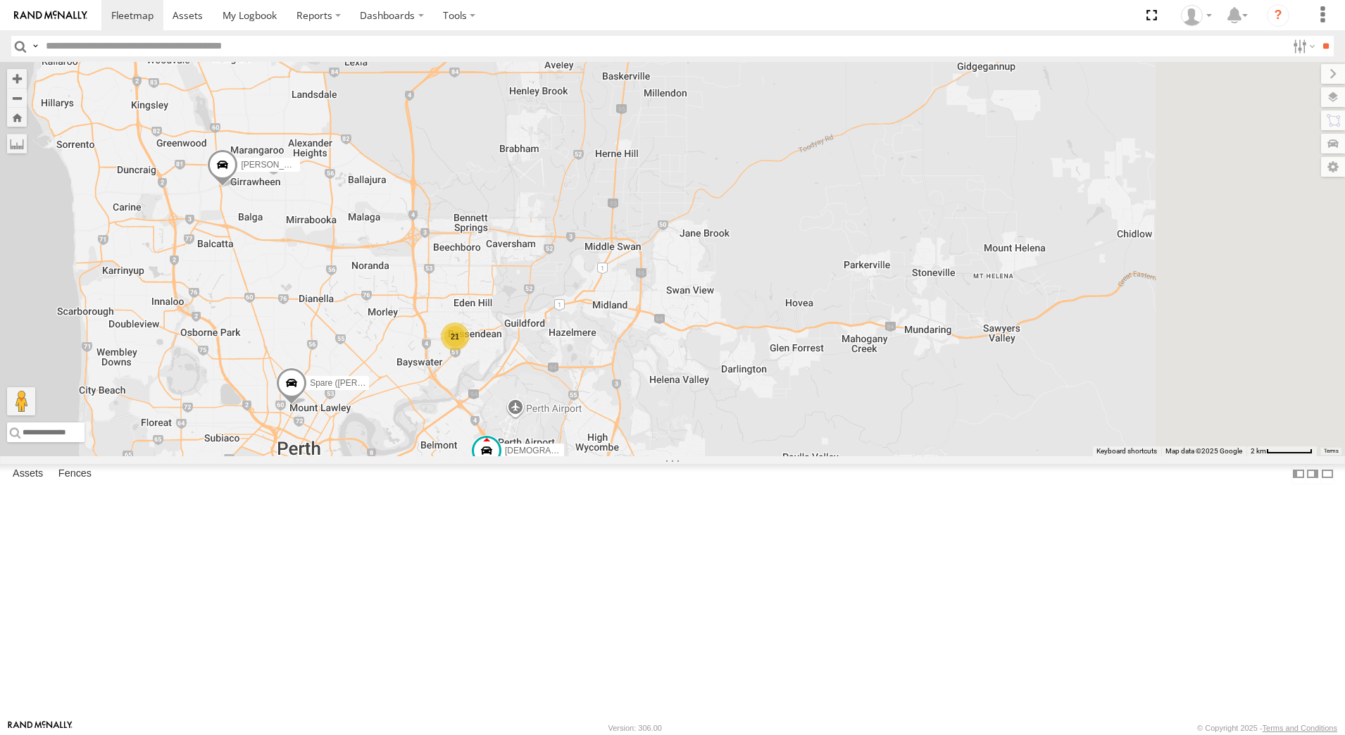
drag, startPoint x: 556, startPoint y: 364, endPoint x: 499, endPoint y: 256, distance: 122.5
click at [499, 256] on div "[PERSON_NAME] - 1HSK205 - 0481 998 670 [PERSON_NAME] - 1IAM429 - 0456 928 992 […" at bounding box center [672, 259] width 1345 height 394
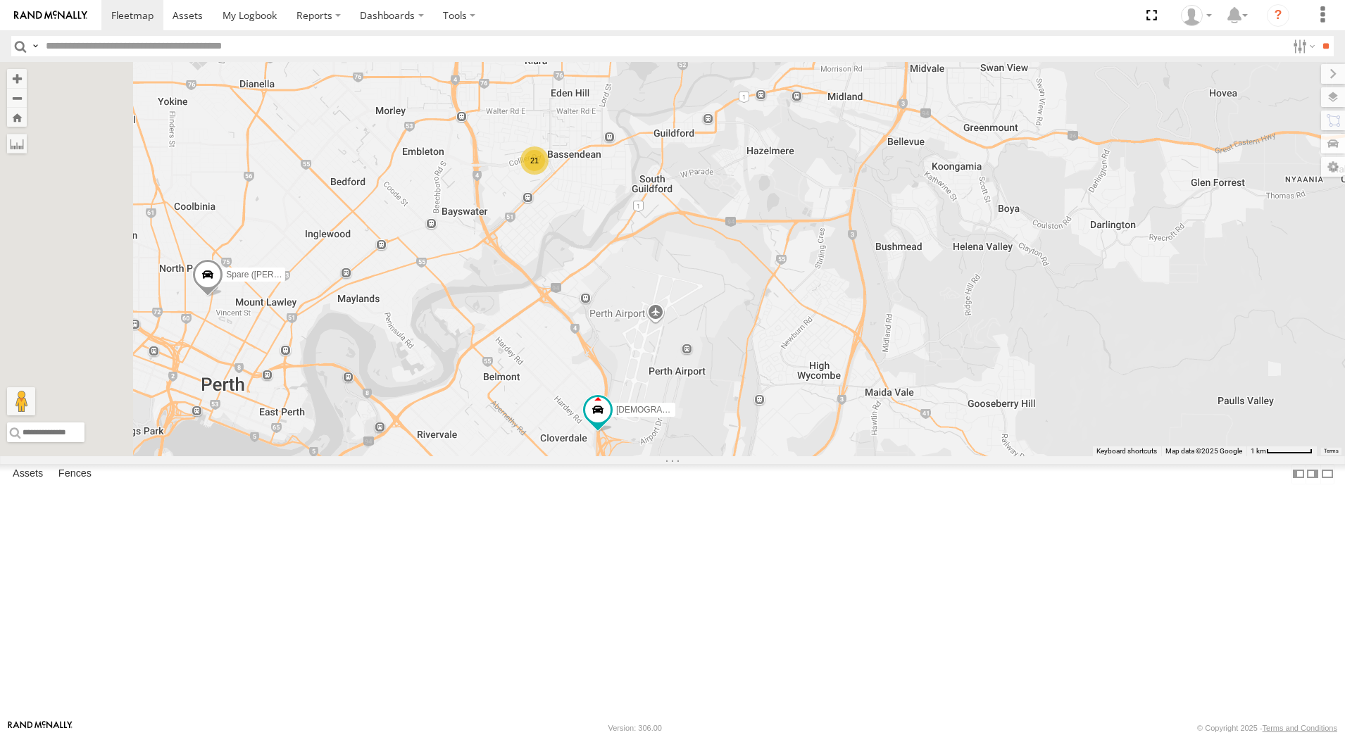
drag, startPoint x: 498, startPoint y: 341, endPoint x: 662, endPoint y: 439, distance: 191.0
click at [662, 439] on div "[PERSON_NAME] - 1HSK205 - 0481 998 670 [PERSON_NAME] - 1IAM429 - 0456 928 992 […" at bounding box center [672, 259] width 1345 height 394
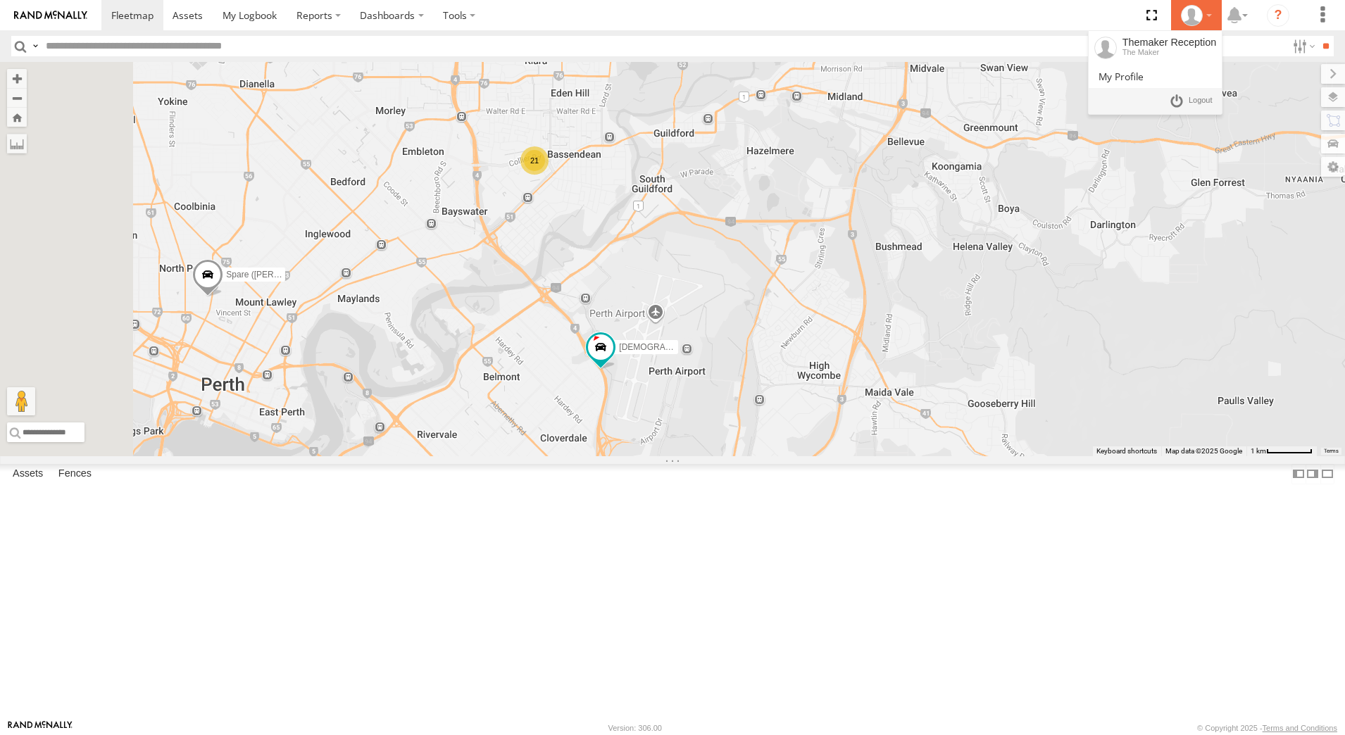
click at [1210, 12] on div at bounding box center [1196, 15] width 41 height 21
click at [1164, 50] on div "The Maker" at bounding box center [1169, 52] width 94 height 8
click at [1202, 109] on link at bounding box center [1191, 101] width 52 height 20
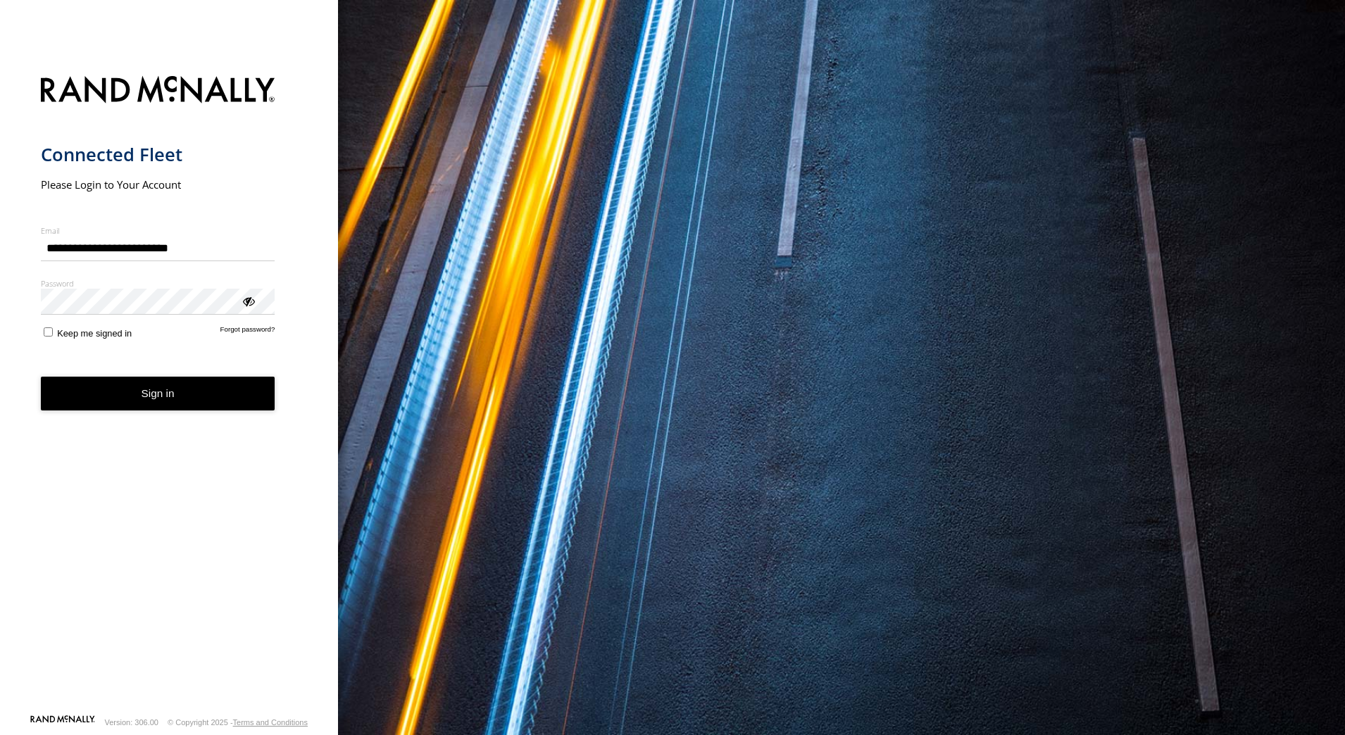
drag, startPoint x: 210, startPoint y: 249, endPoint x: -36, endPoint y: 234, distance: 246.1
click at [0, 234] on html "**********" at bounding box center [672, 367] width 1345 height 735
type input "*"
type input "**********"
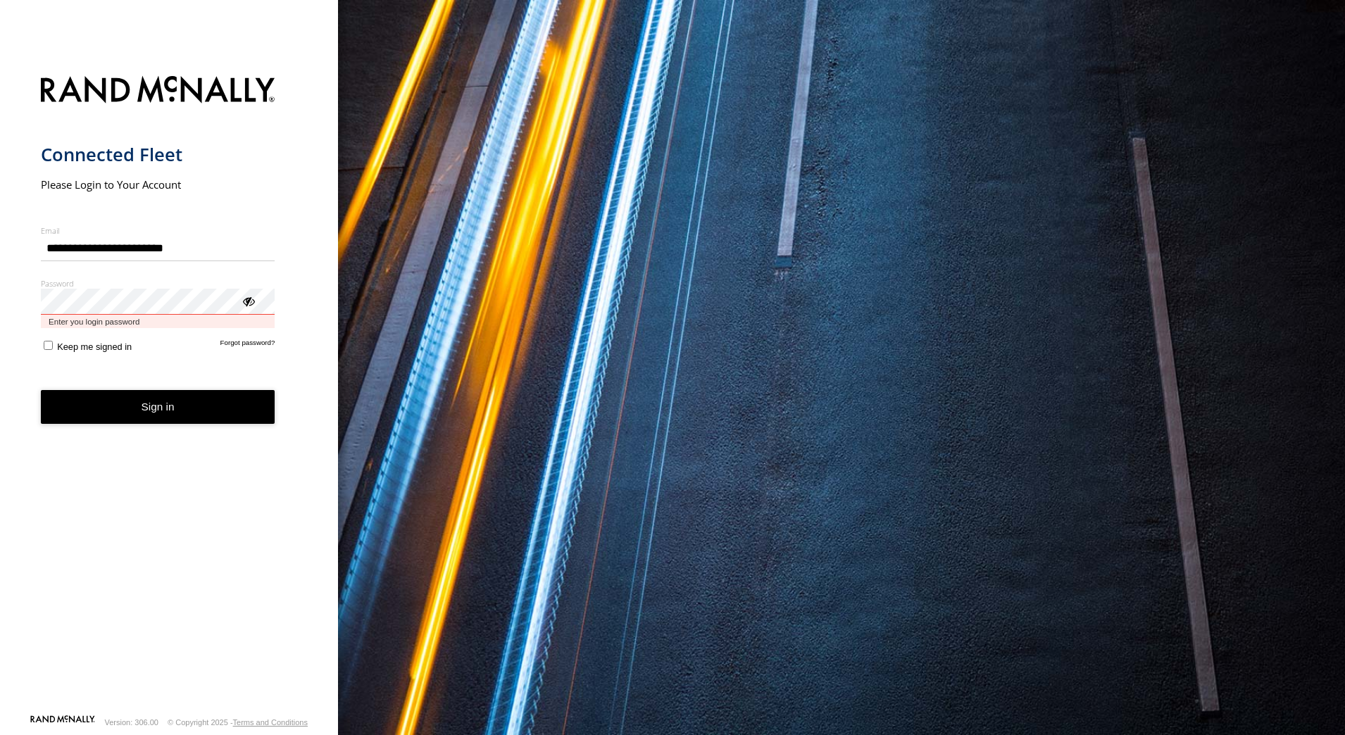
click at [19, 306] on div "**********" at bounding box center [169, 367] width 338 height 735
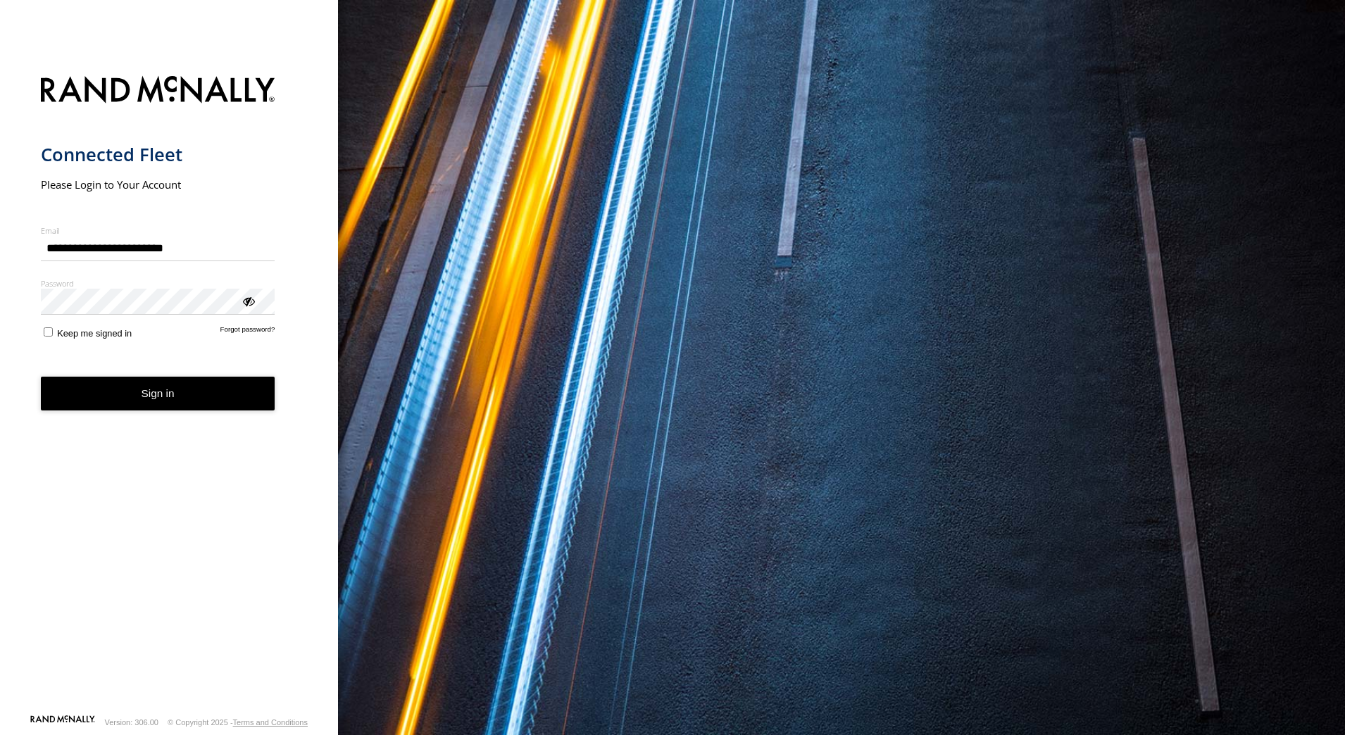
click at [141, 577] on form "**********" at bounding box center [169, 391] width 257 height 647
click at [126, 399] on button "Sign in" at bounding box center [158, 394] width 234 height 35
